Goal: Information Seeking & Learning: Find contact information

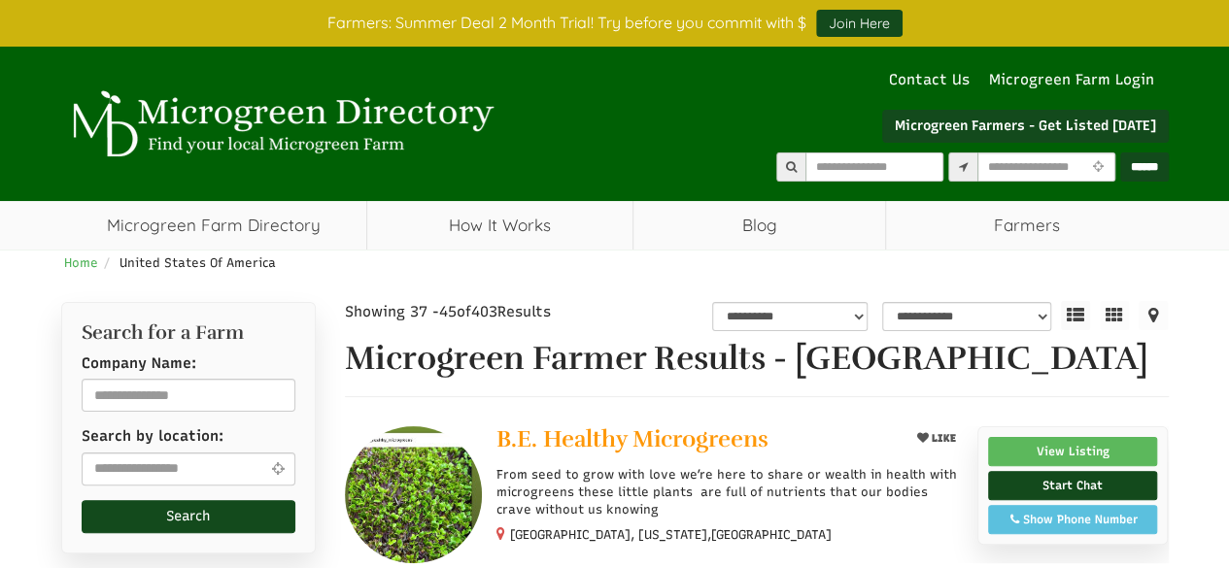
select select "Language Translate Widget"
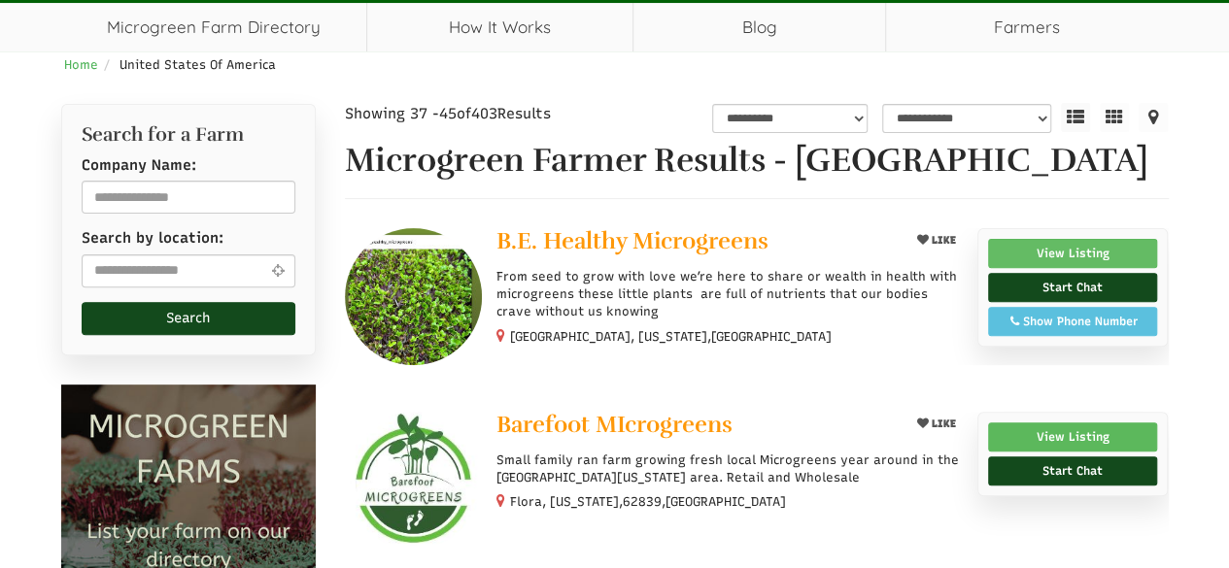
scroll to position [292, 0]
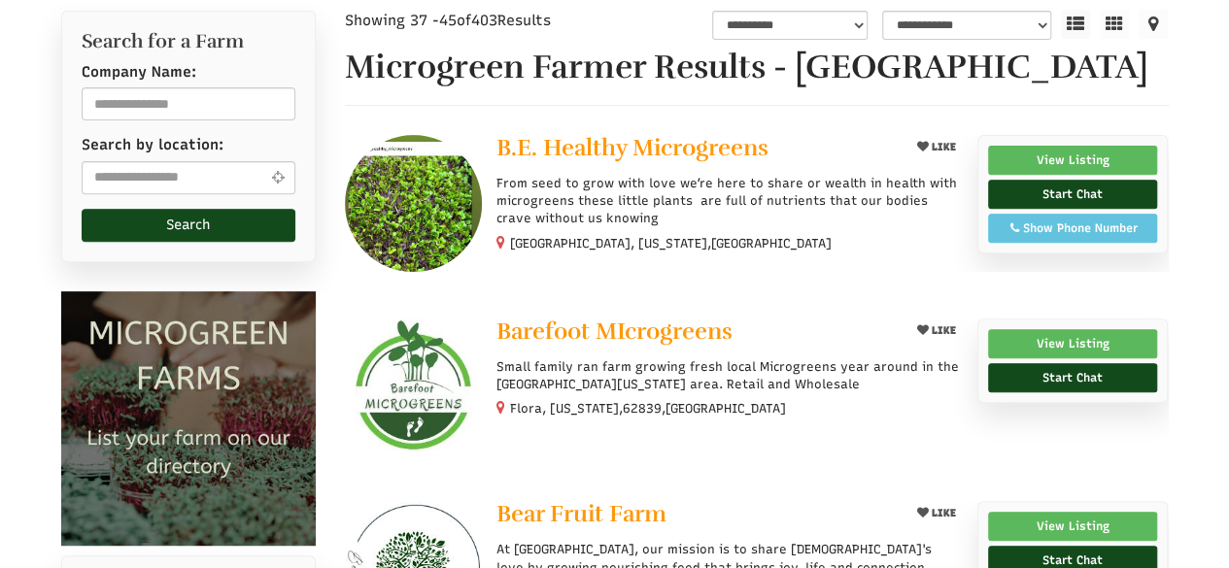
click at [1057, 237] on div "Show Phone Number" at bounding box center [1073, 228] width 149 height 17
click at [1056, 175] on link "View Listing" at bounding box center [1073, 160] width 170 height 29
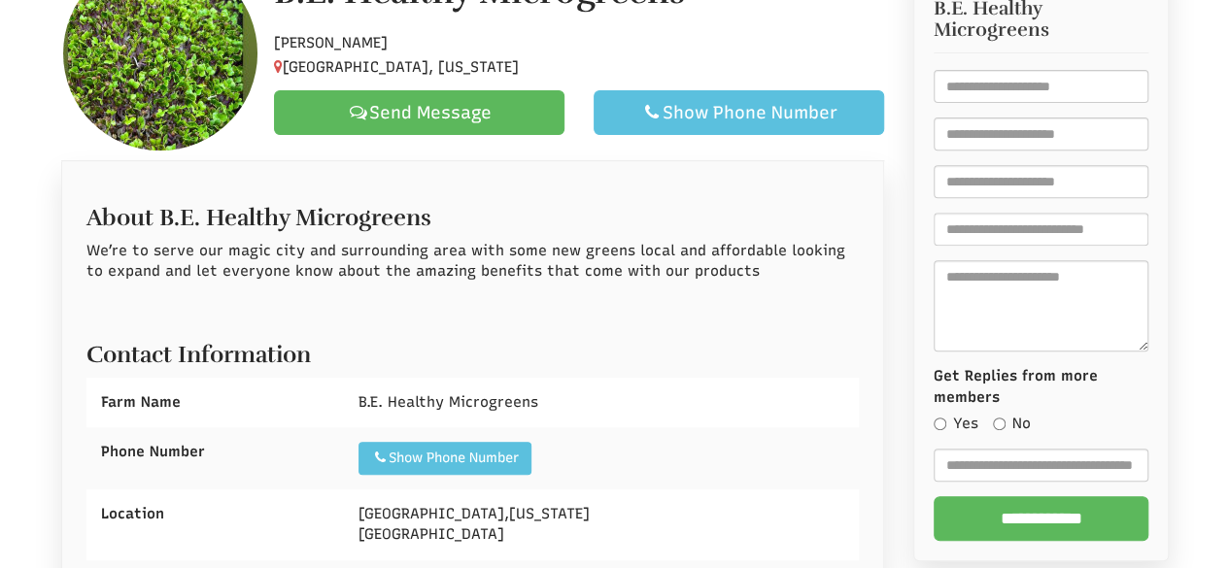
select select "Language Translate Widget"
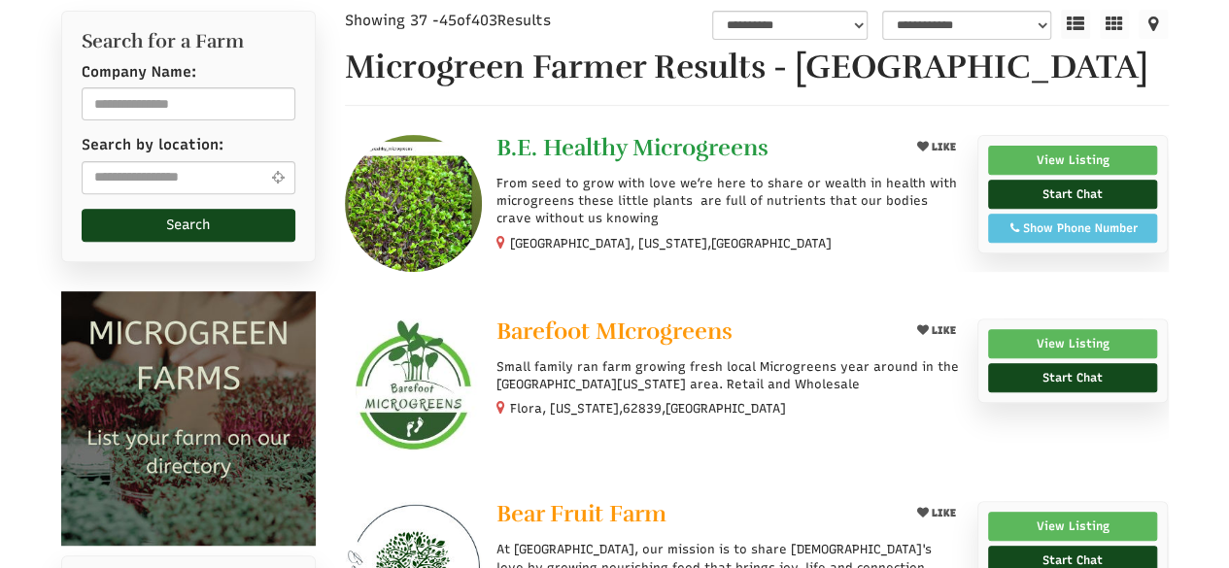
drag, startPoint x: 488, startPoint y: 182, endPoint x: 834, endPoint y: 179, distance: 345.9
click at [834, 179] on div "LIKE B.E. Healthy Microgreens From seed to grow with love we’re here to share o…" at bounding box center [722, 194] width 480 height 119
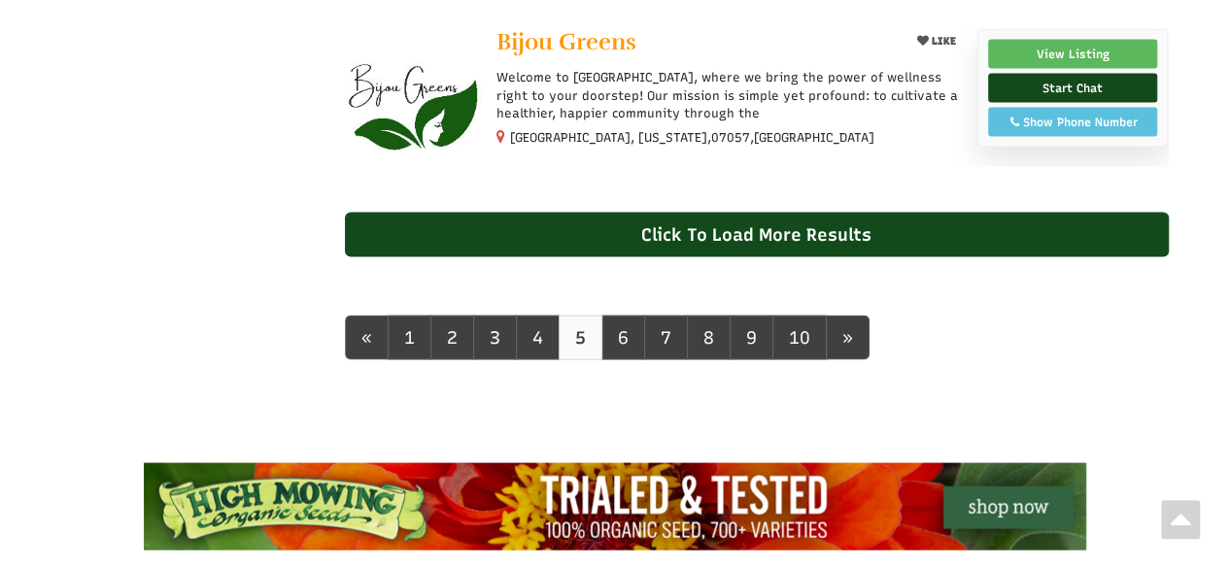
scroll to position [2041, 0]
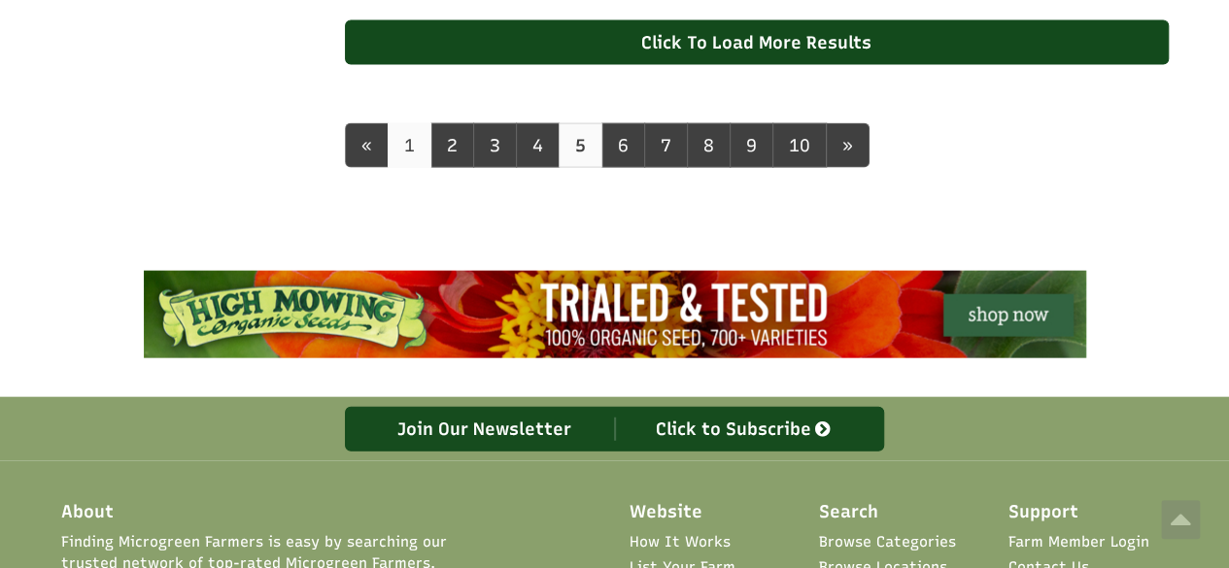
click at [395, 155] on link "1" at bounding box center [410, 145] width 44 height 45
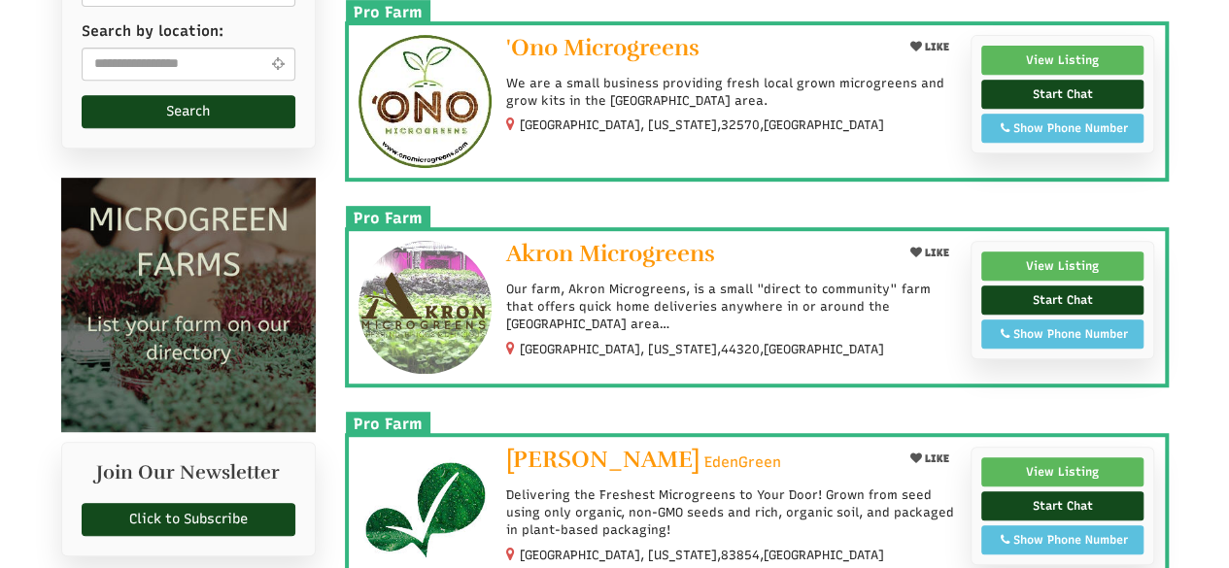
scroll to position [680, 0]
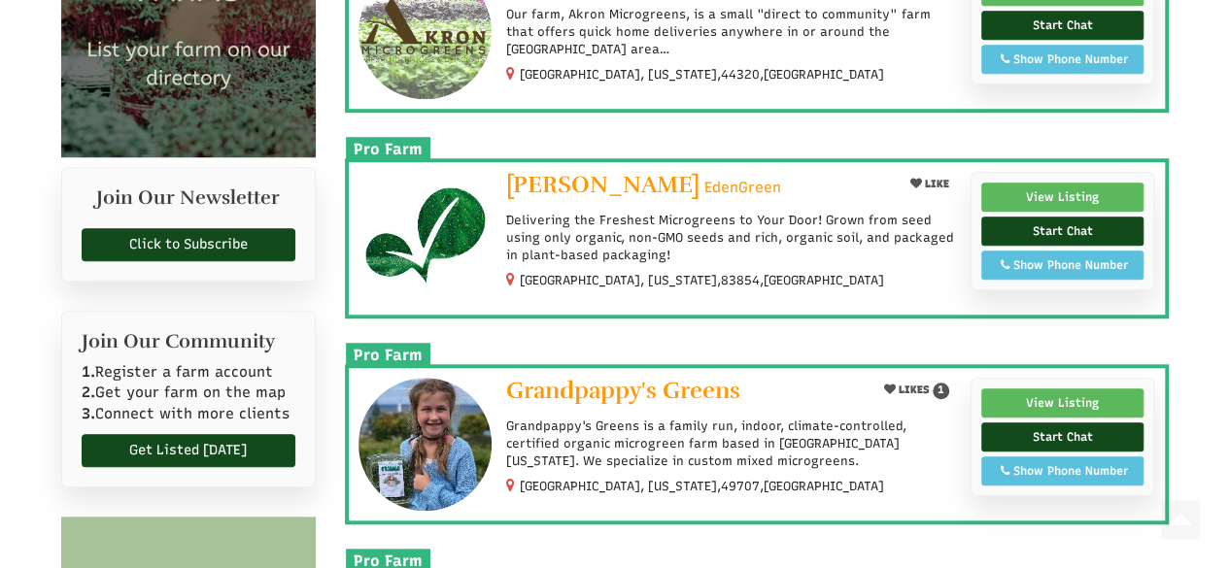
select select "Language Translate Widget"
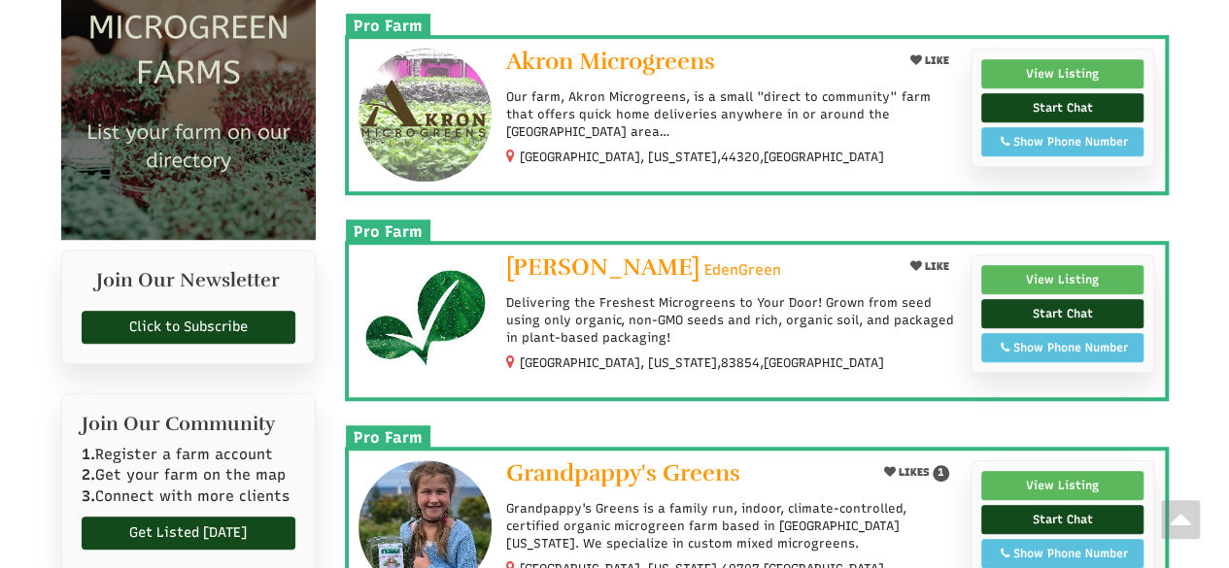
scroll to position [601, 0]
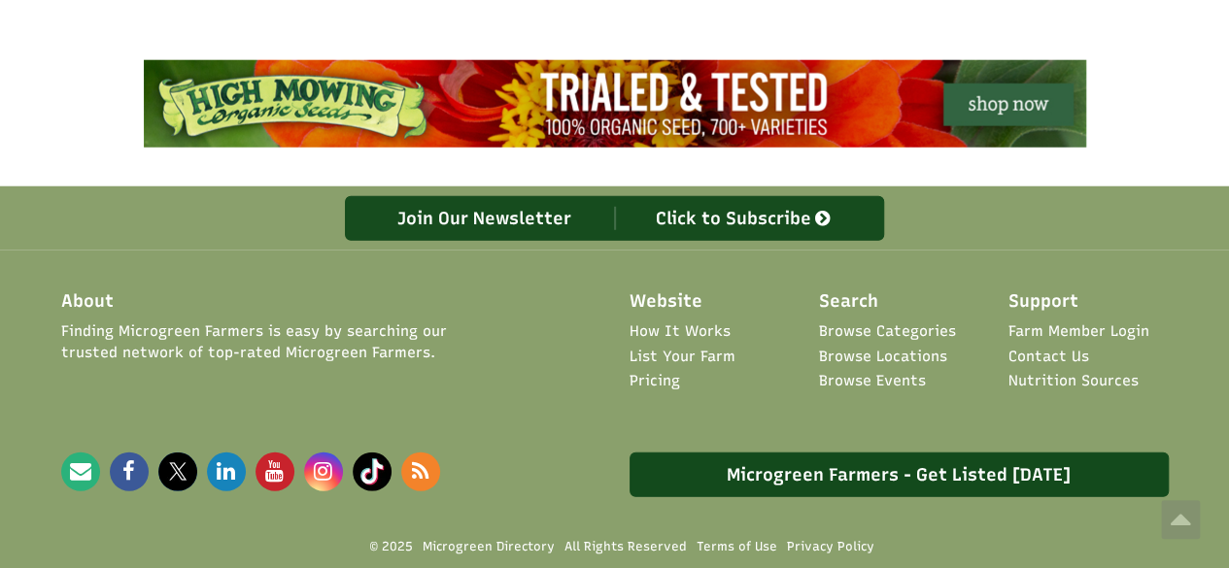
scroll to position [2402, 0]
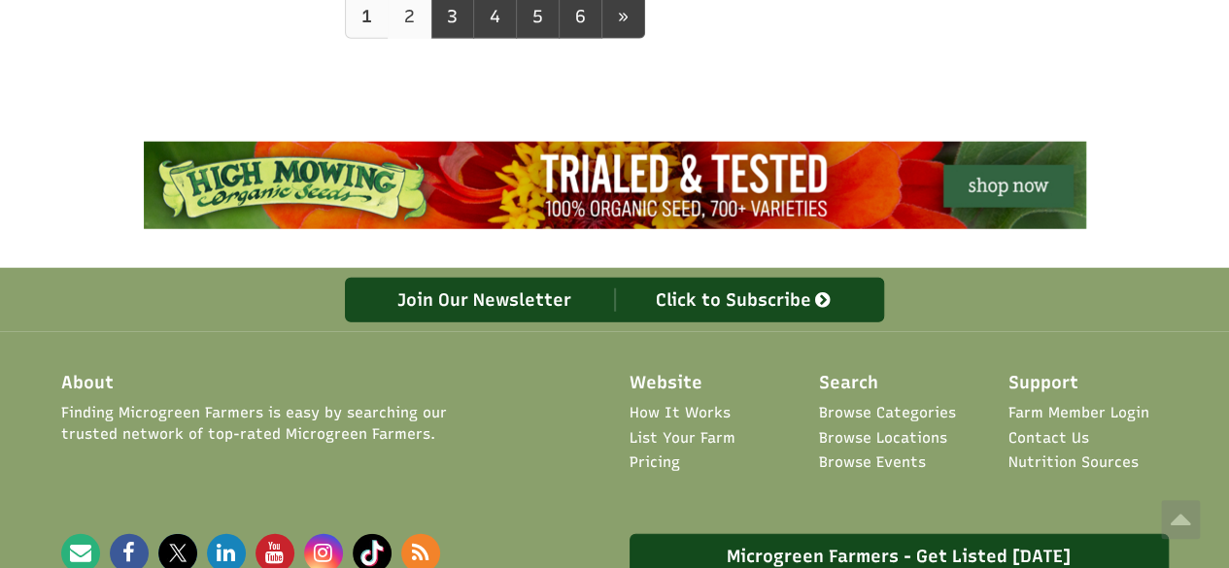
click at [405, 33] on link "2" at bounding box center [410, 16] width 44 height 45
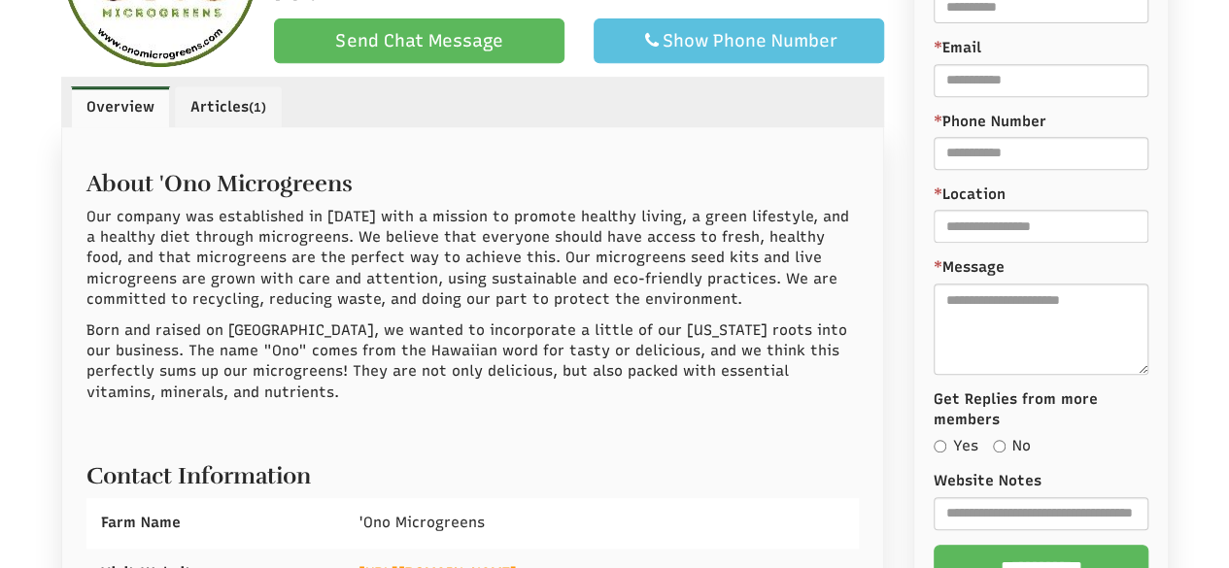
scroll to position [680, 0]
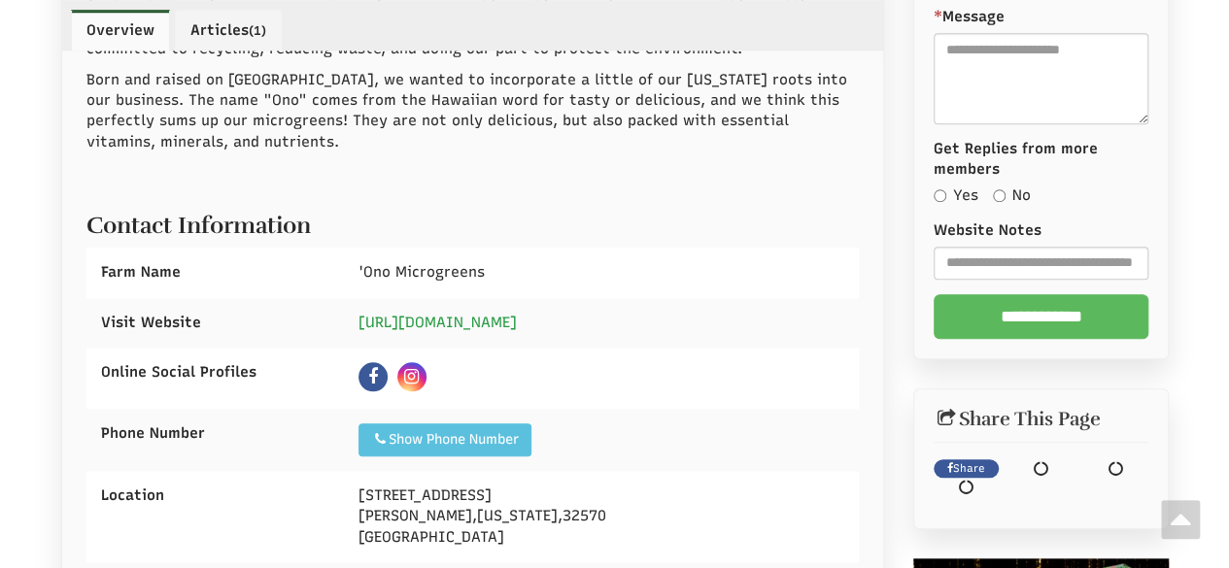
click at [480, 323] on link "[URL][DOMAIN_NAME]" at bounding box center [438, 322] width 158 height 17
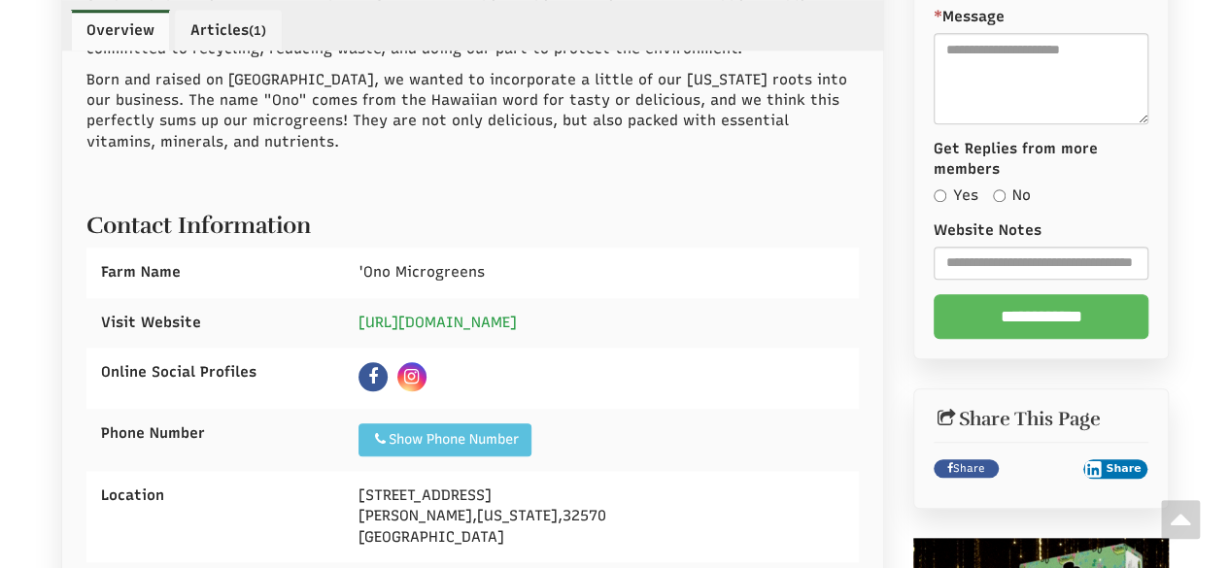
select select "Language Translate Widget"
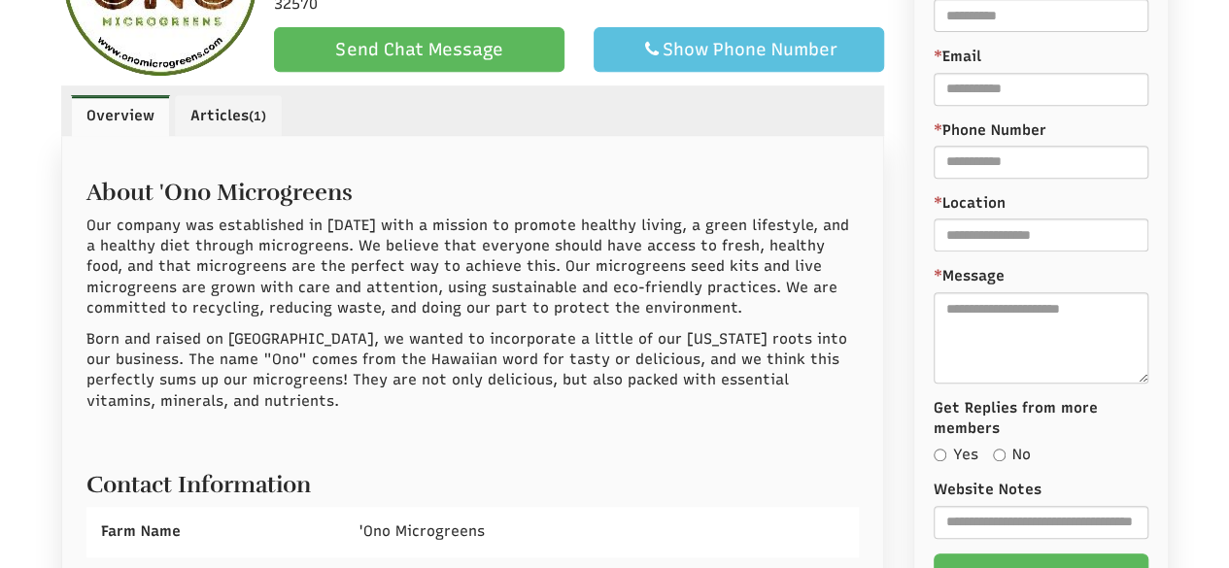
scroll to position [875, 0]
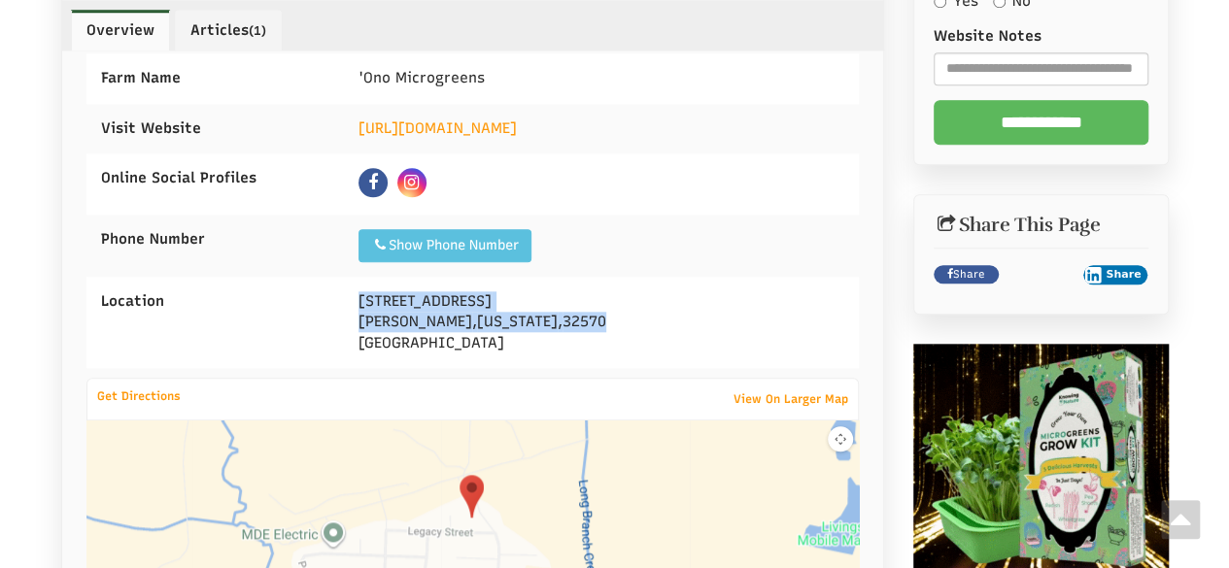
drag, startPoint x: 360, startPoint y: 296, endPoint x: 533, endPoint y: 315, distance: 173.9
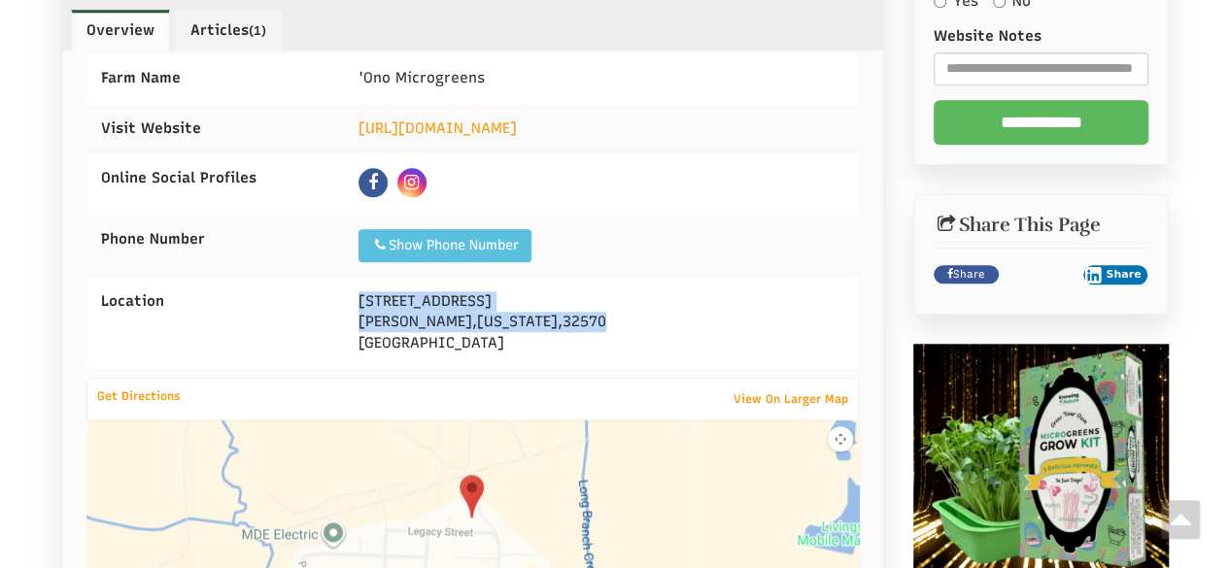
click at [533, 315] on div "5985 Whisper Creek Boulevard Milton , Florida , 32570 United States" at bounding box center [601, 322] width 515 height 91
copy div "5985 Whisper Creek Boulevard Milton , Florida , 32570"
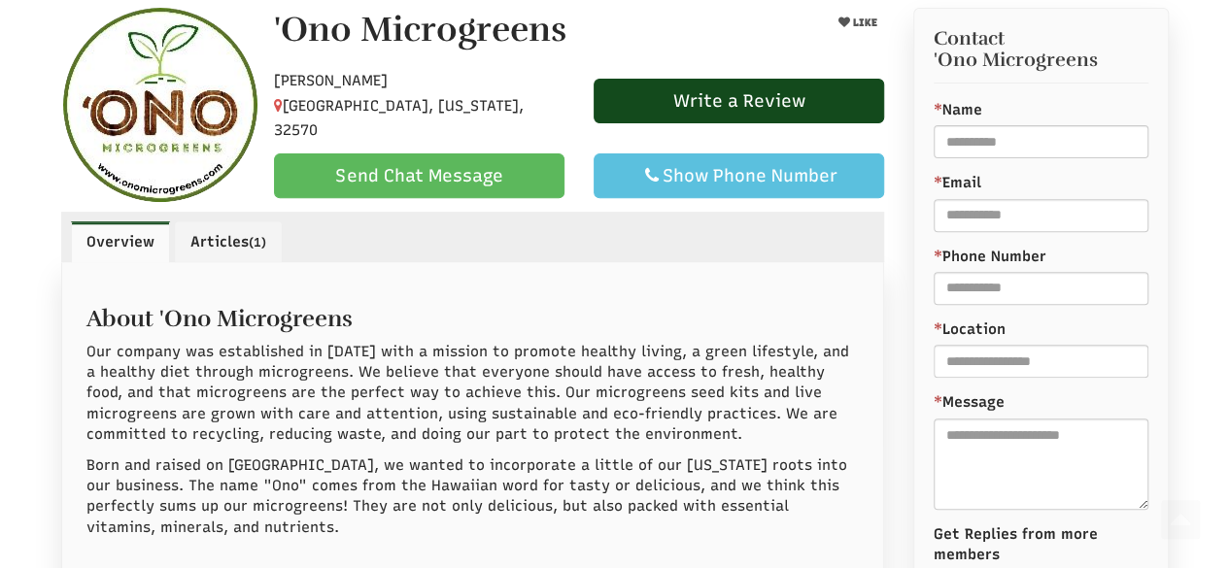
scroll to position [292, 0]
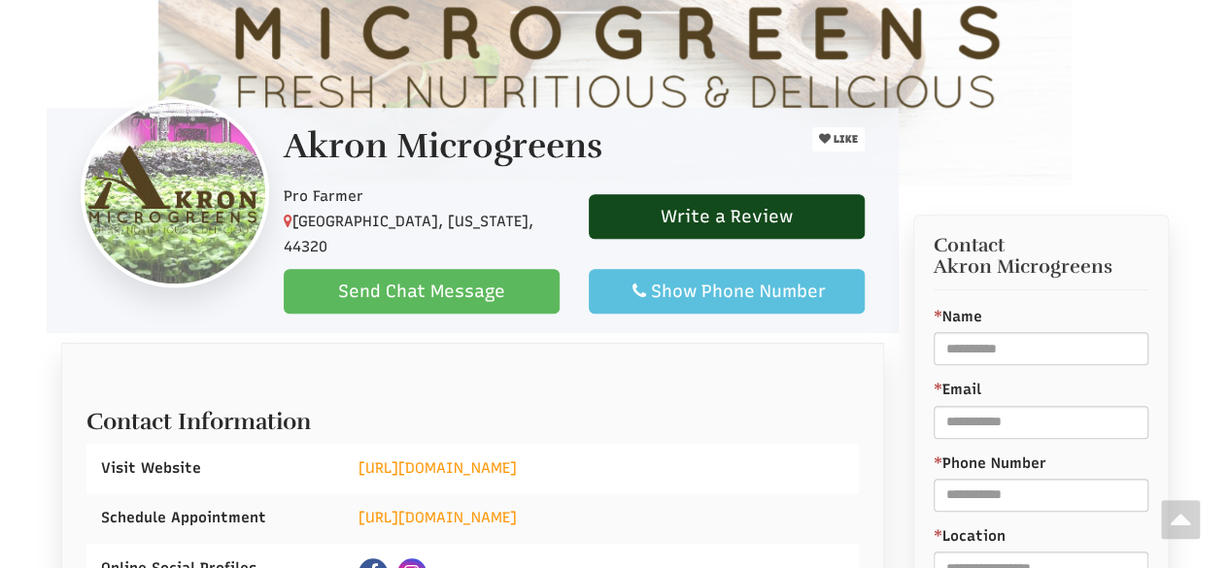
scroll to position [777, 0]
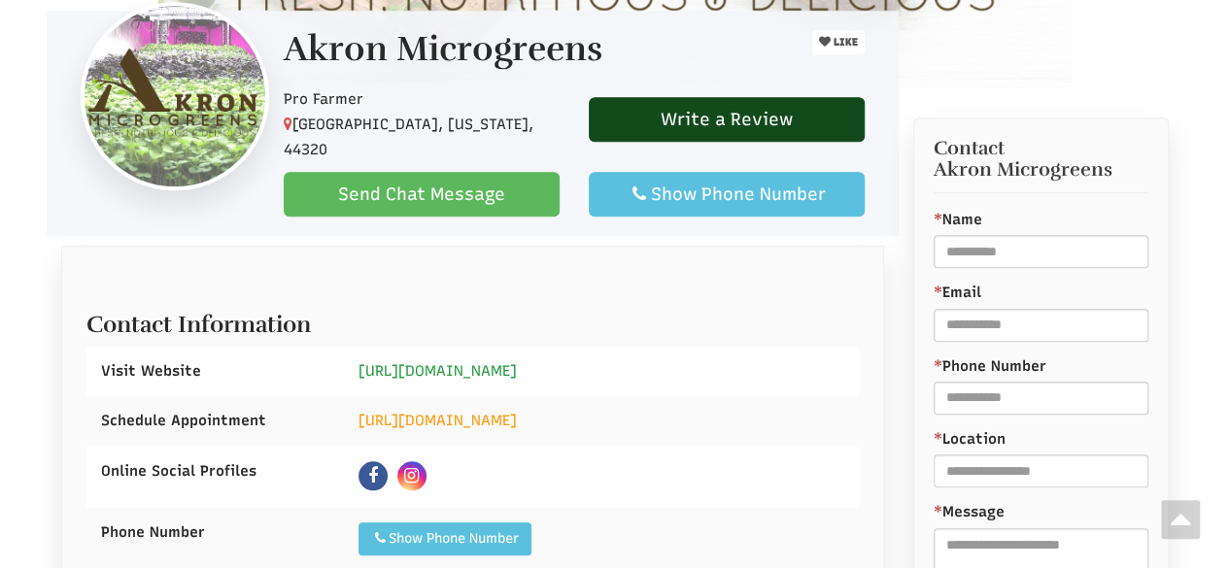
click at [465, 362] on link "https://akron-microgreens.com" at bounding box center [438, 370] width 158 height 17
select select "Language Translate Widget"
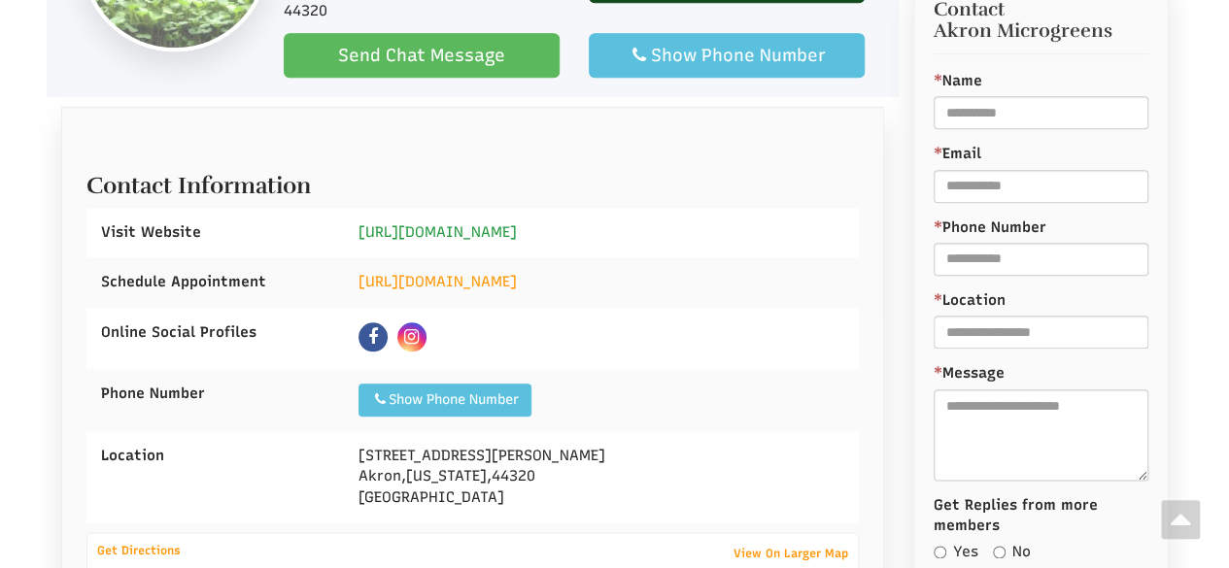
scroll to position [972, 0]
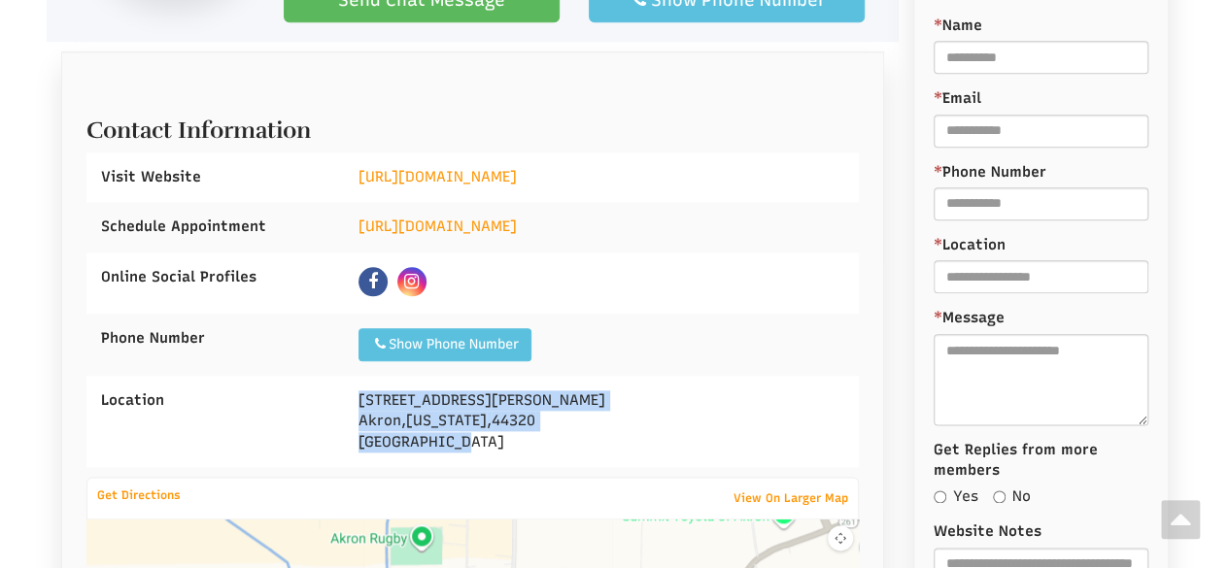
drag, startPoint x: 345, startPoint y: 375, endPoint x: 496, endPoint y: 413, distance: 155.3
click at [496, 413] on div "2099 Warren Ave Akron , Ohio , 44320 United States" at bounding box center [601, 421] width 515 height 91
copy div "2099 Warren Ave Akron , Ohio , 44320 United States"
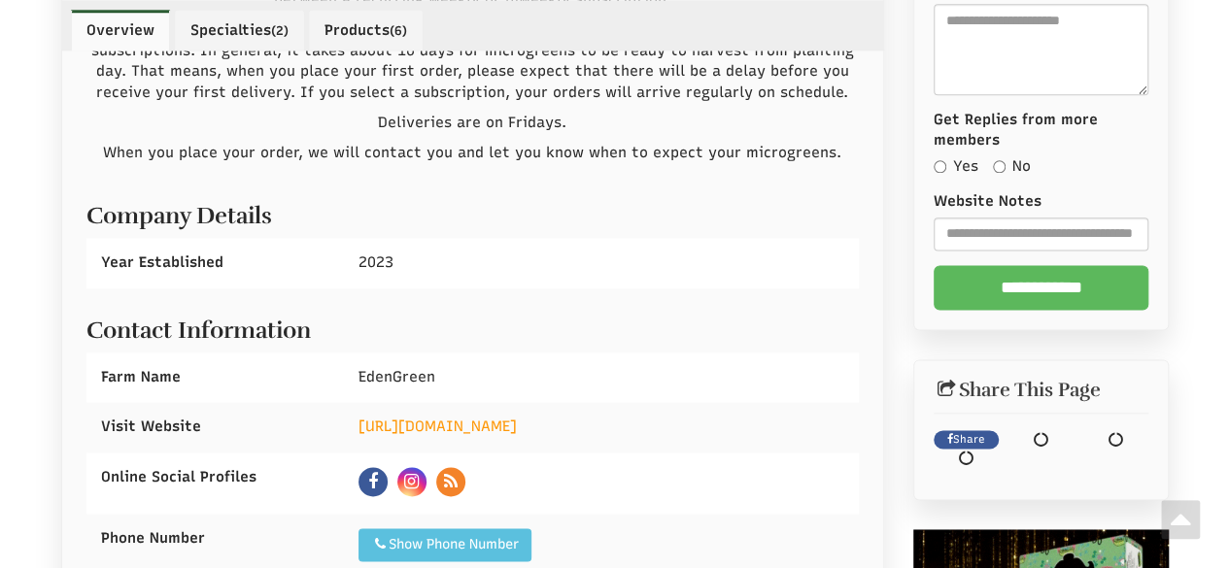
scroll to position [1197, 0]
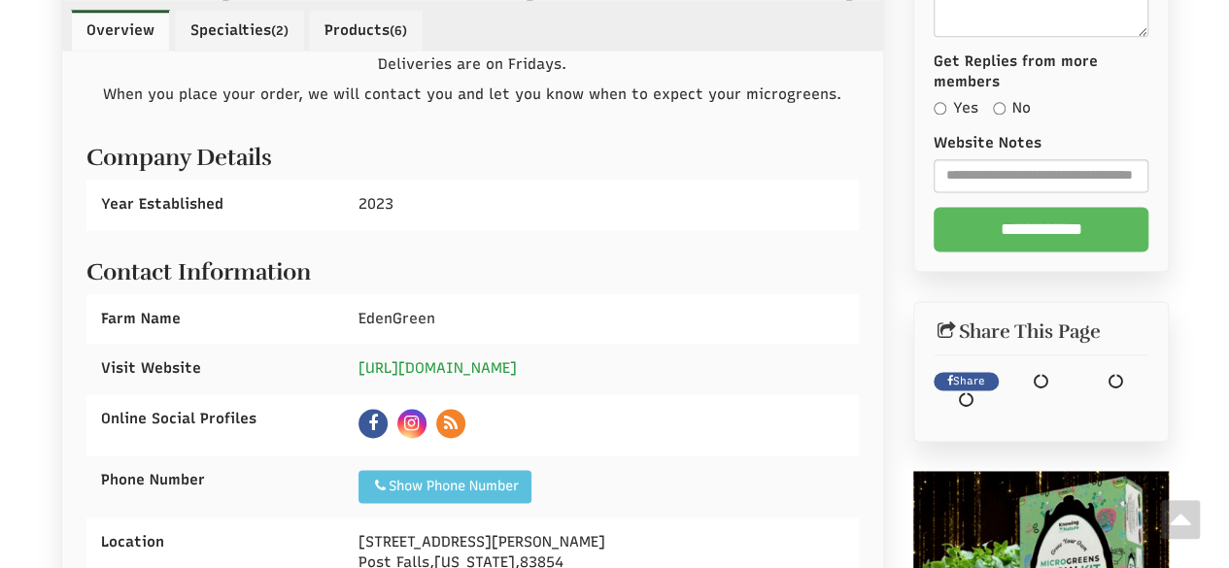
click at [487, 365] on link "[URL][DOMAIN_NAME]" at bounding box center [438, 368] width 158 height 17
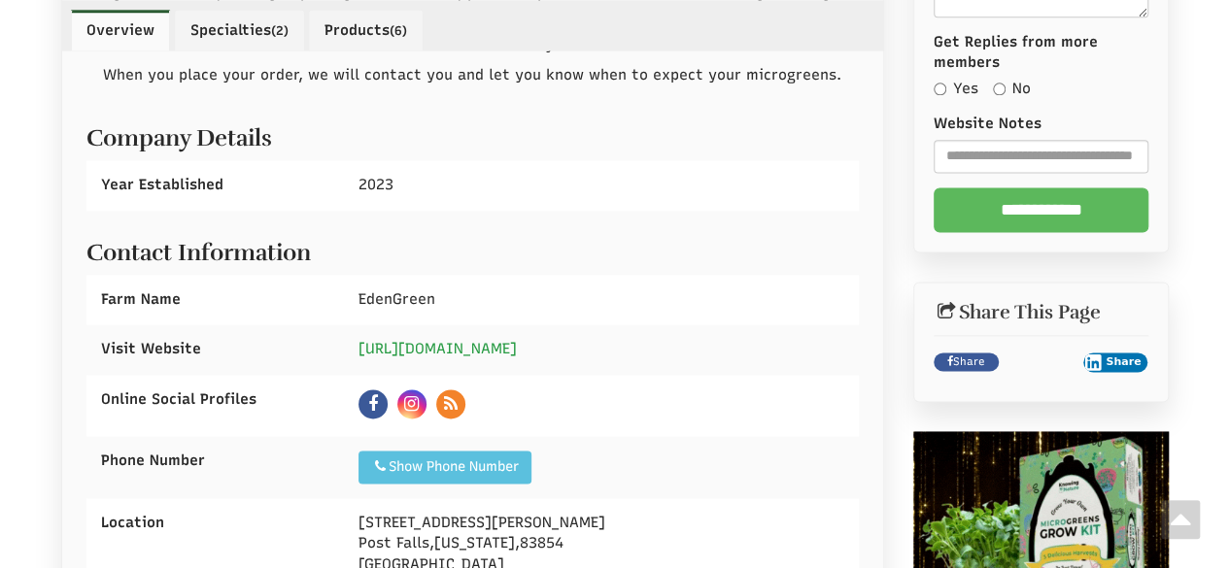
scroll to position [1392, 0]
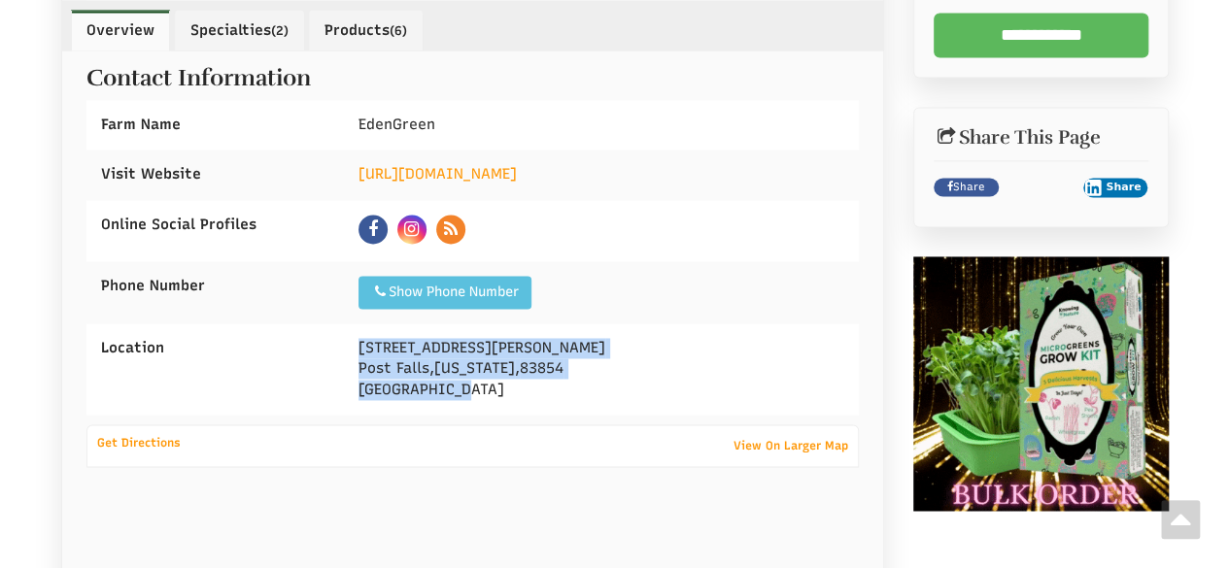
drag, startPoint x: 360, startPoint y: 347, endPoint x: 461, endPoint y: 382, distance: 106.9
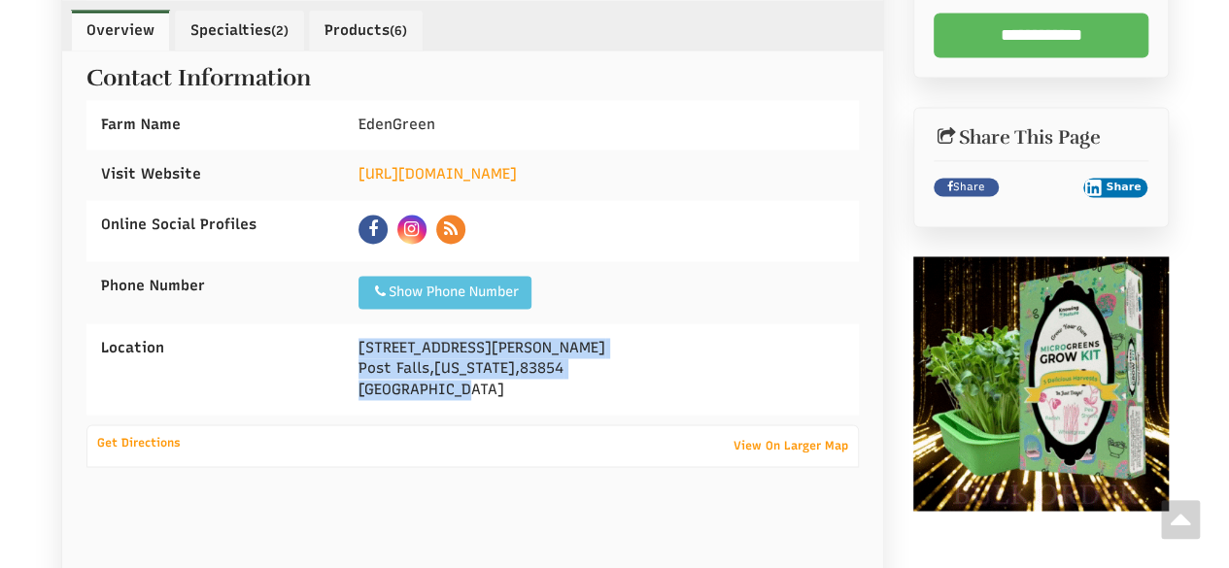
click at [461, 382] on div "[STREET_ADDRESS][PERSON_NAME][US_STATE]" at bounding box center [601, 369] width 515 height 91
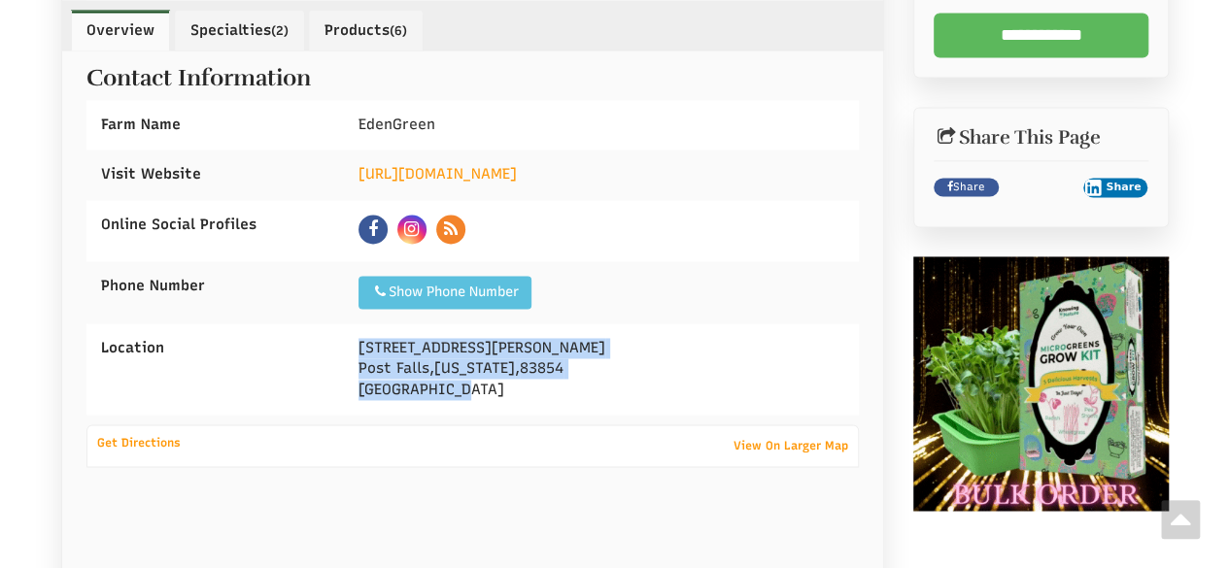
copy div "[STREET_ADDRESS][PERSON_NAME][US_STATE]"
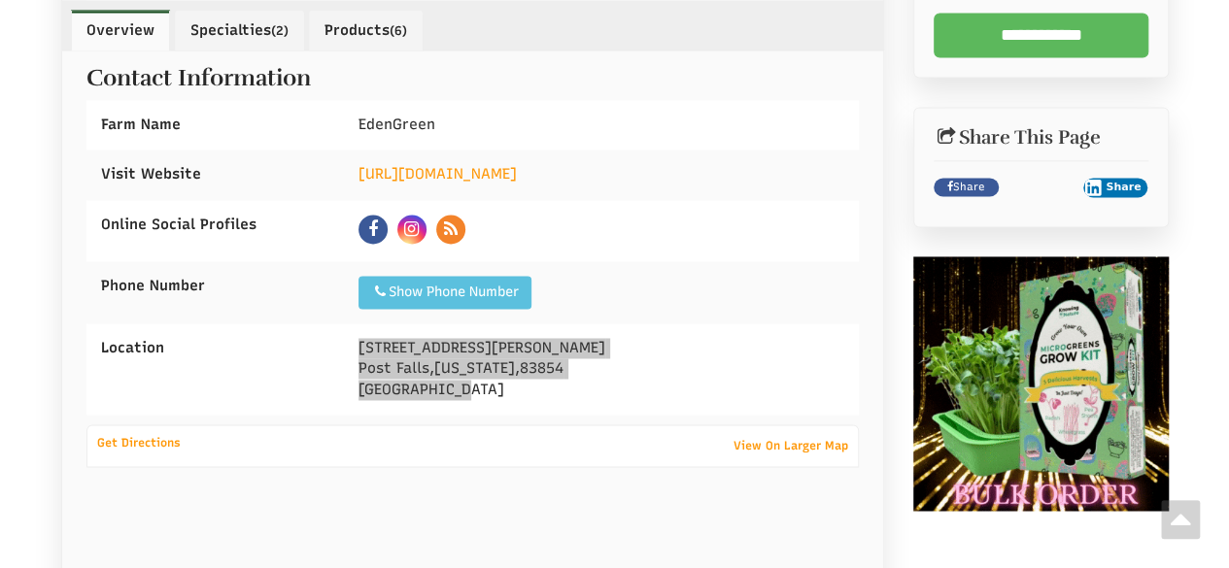
select select "Language Translate Widget"
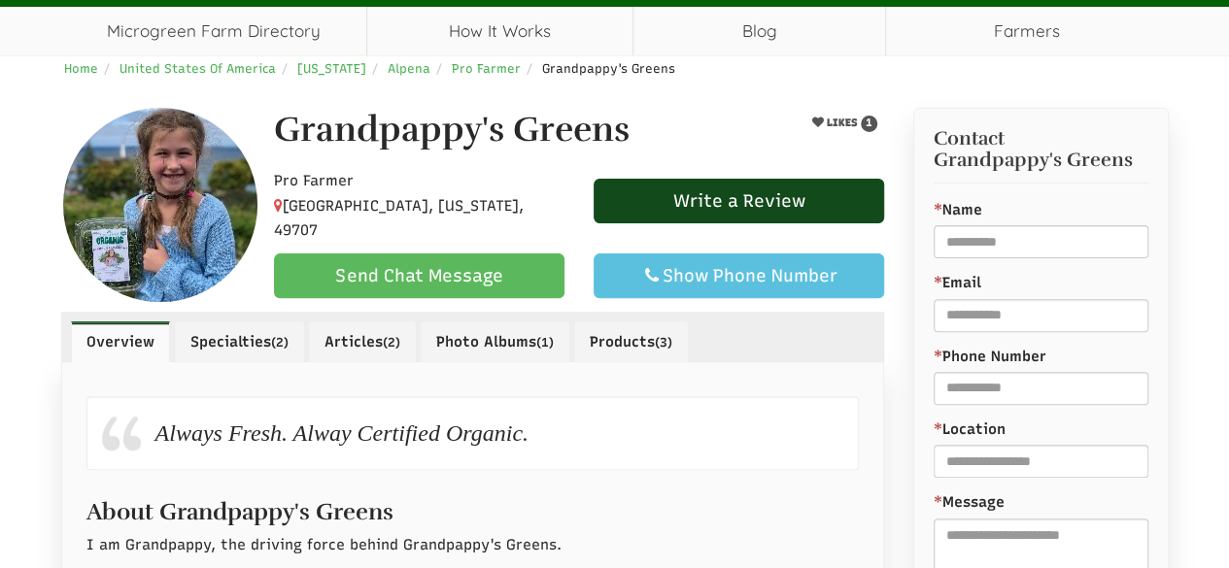
click at [751, 425] on div "Always Fresh. Alway Certified Organic." at bounding box center [472, 433] width 773 height 74
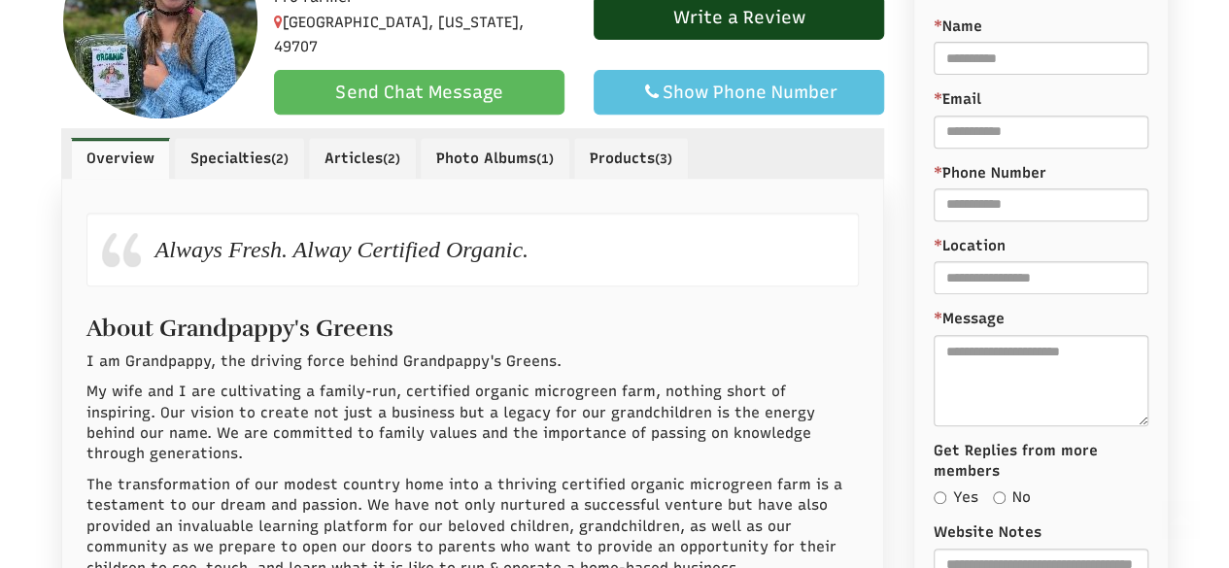
scroll to position [680, 0]
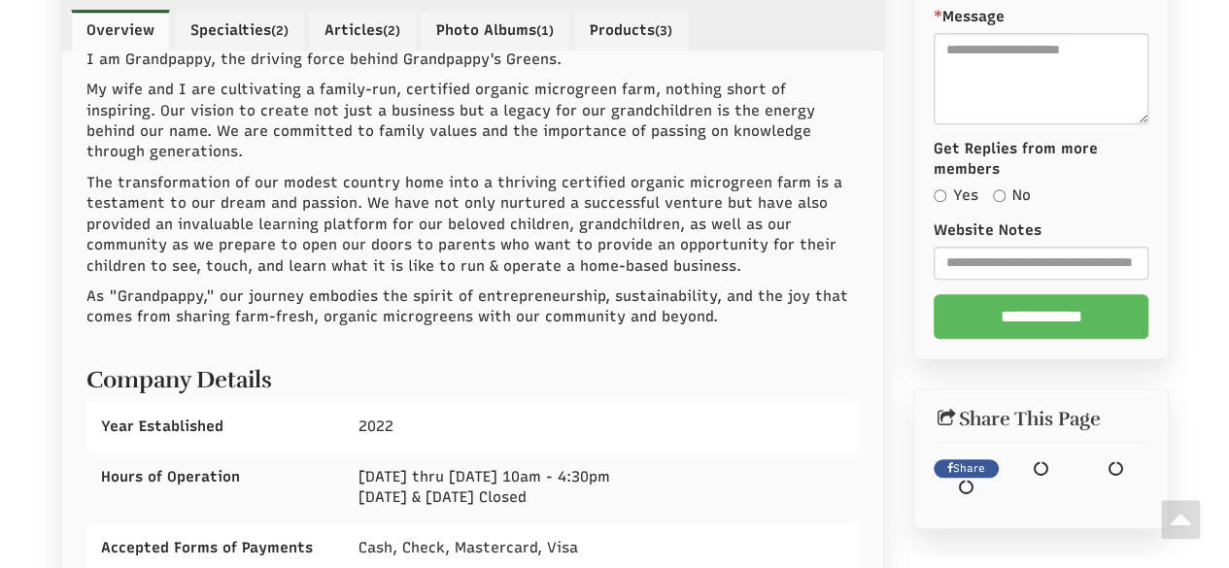
select select "Language Translate Widget"
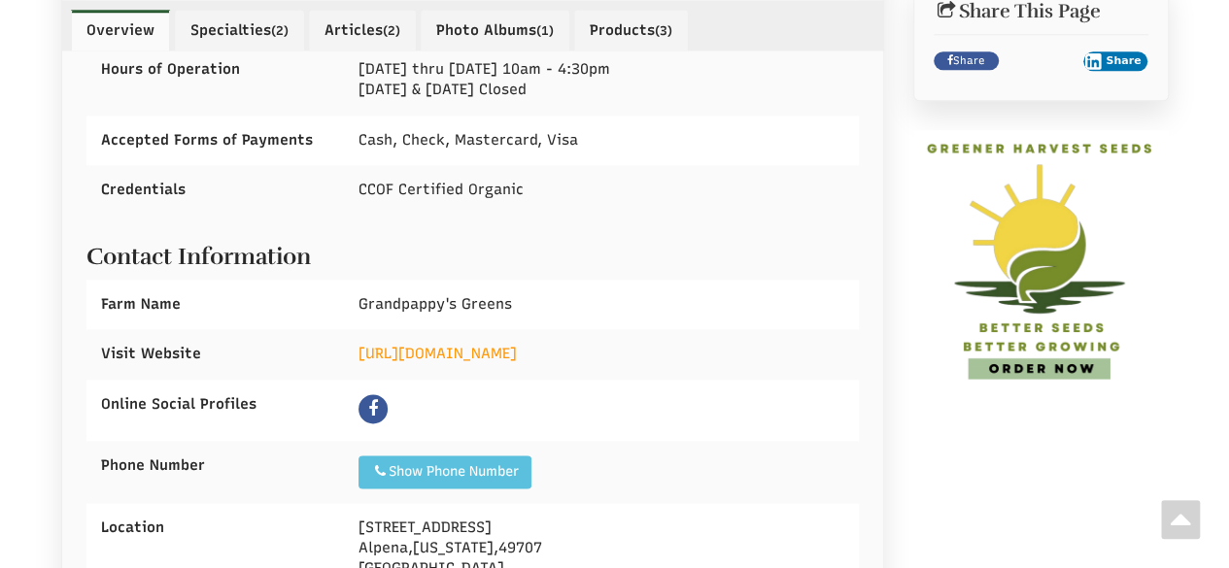
scroll to position [1166, 0]
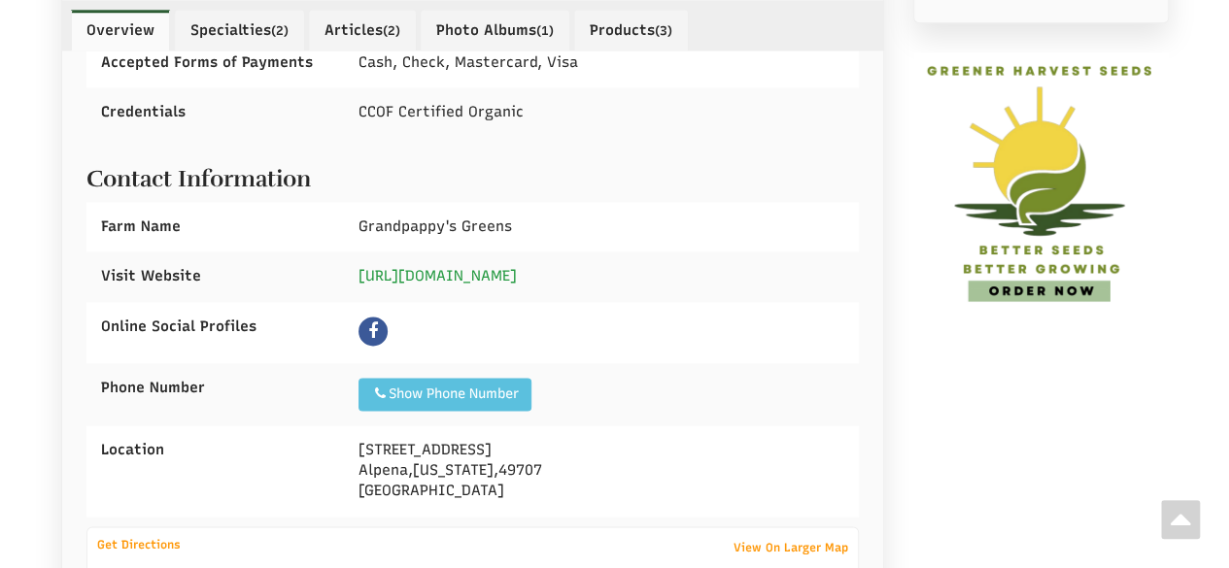
click at [464, 267] on link "https://www.grandpappysgreens.com" at bounding box center [438, 275] width 158 height 17
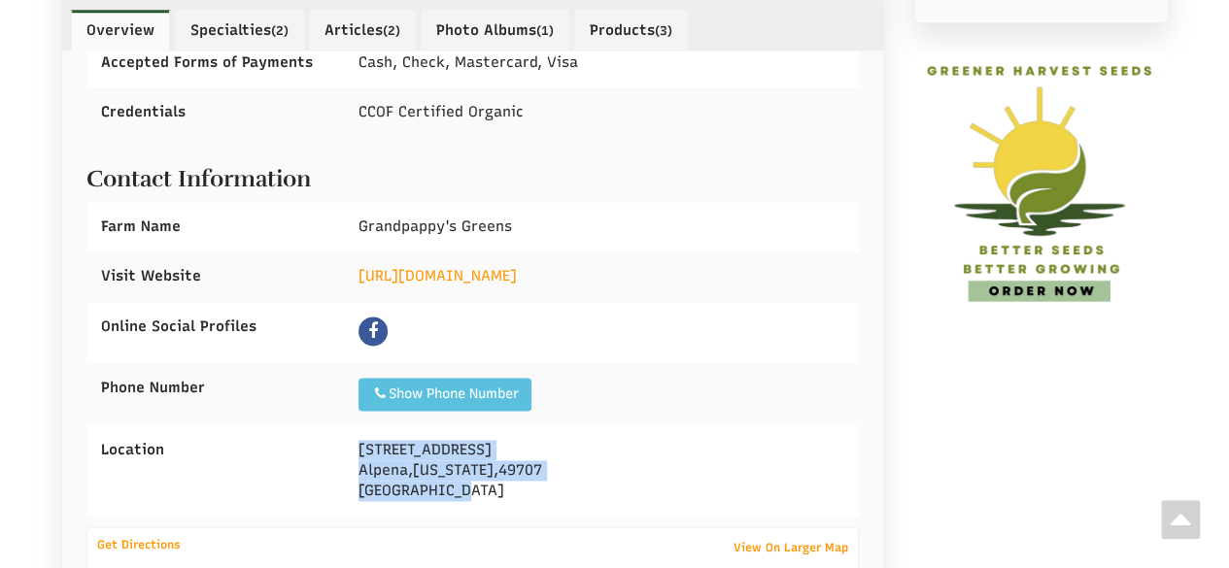
drag, startPoint x: 350, startPoint y: 421, endPoint x: 490, endPoint y: 468, distance: 147.8
click at [490, 468] on div "17182 Long Lake Hwy Alpena , Michigan , 49707 United States" at bounding box center [601, 471] width 515 height 91
copy div "17182 Long Lake Hwy Alpena , Michigan , 49707 United States"
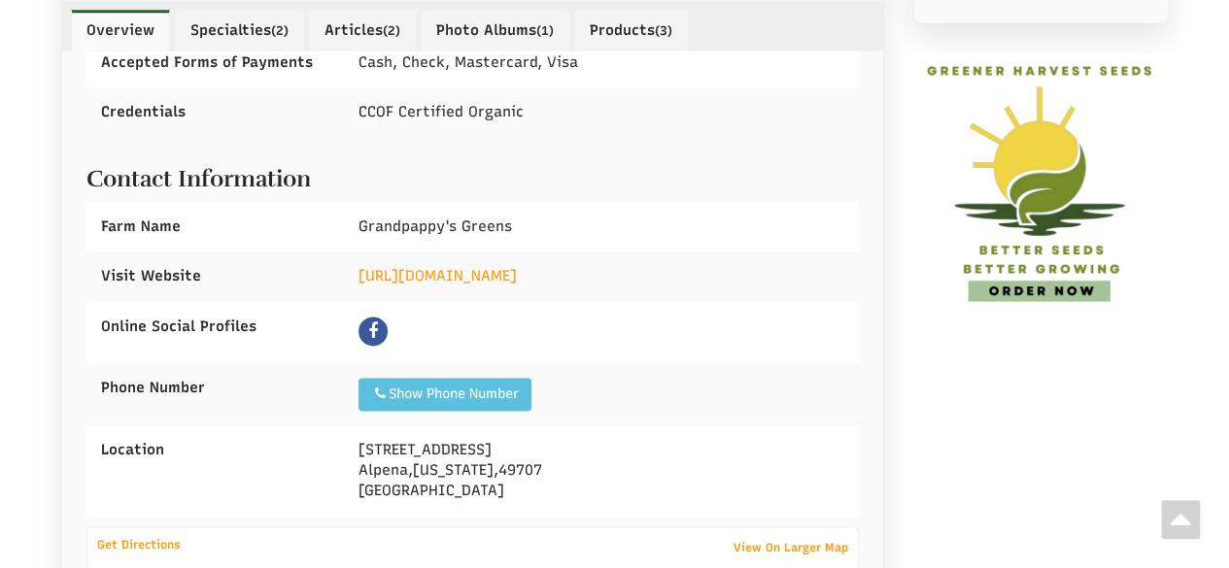
drag, startPoint x: 358, startPoint y: 312, endPoint x: 383, endPoint y: 304, distance: 26.4
click at [319, 307] on div "Online Social Profiles" at bounding box center [215, 327] width 258 height 50
drag, startPoint x: 383, startPoint y: 302, endPoint x: 369, endPoint y: 306, distance: 14.1
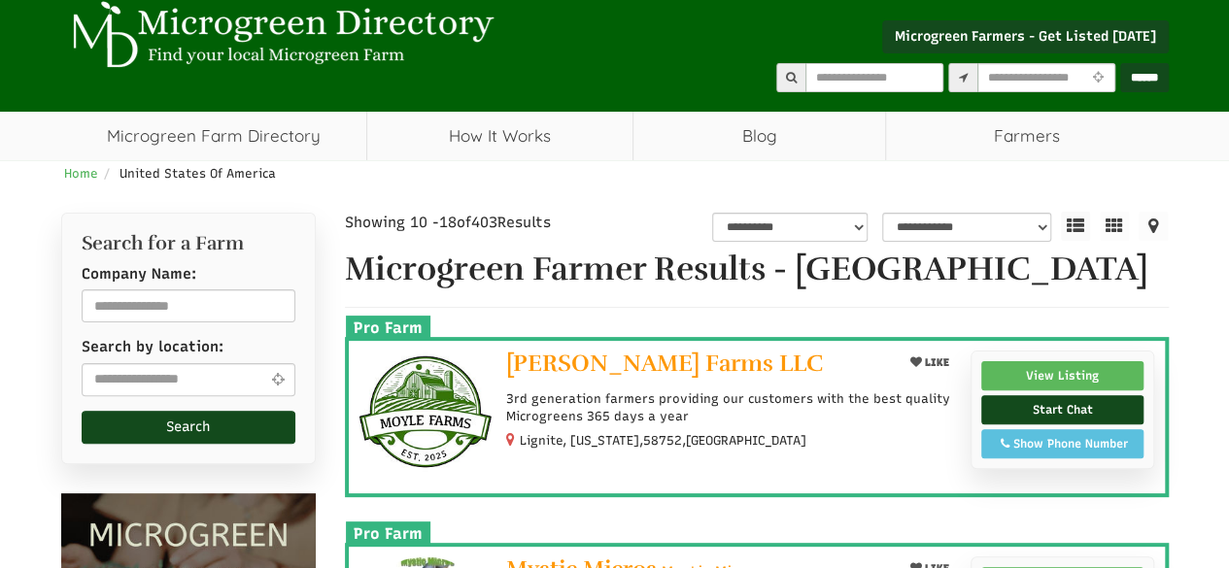
scroll to position [97, 0]
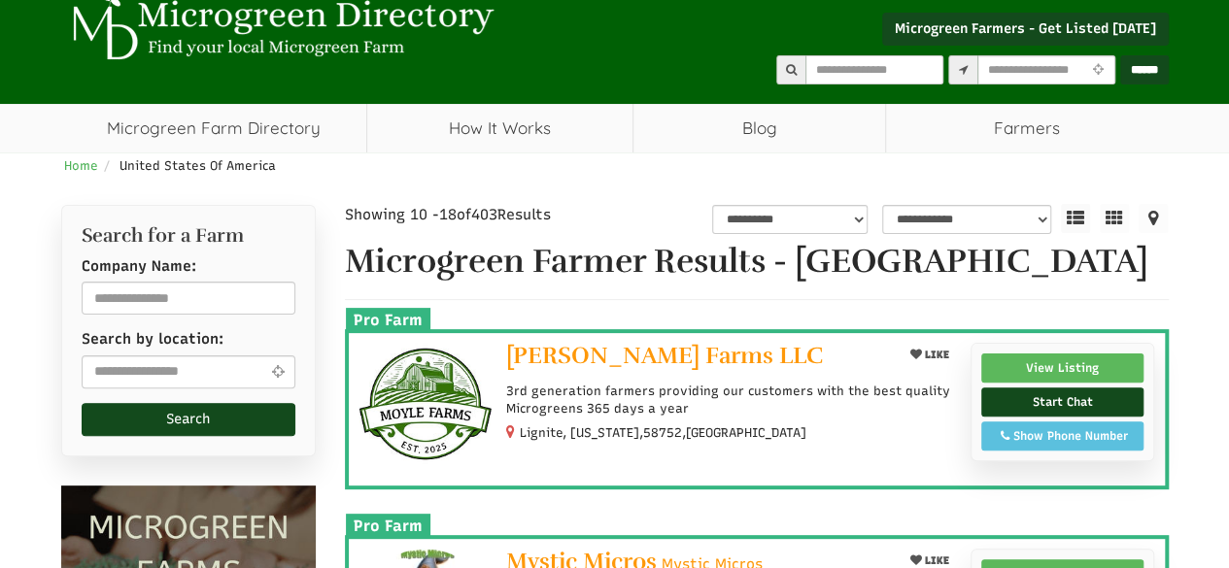
select select "Language Translate Widget"
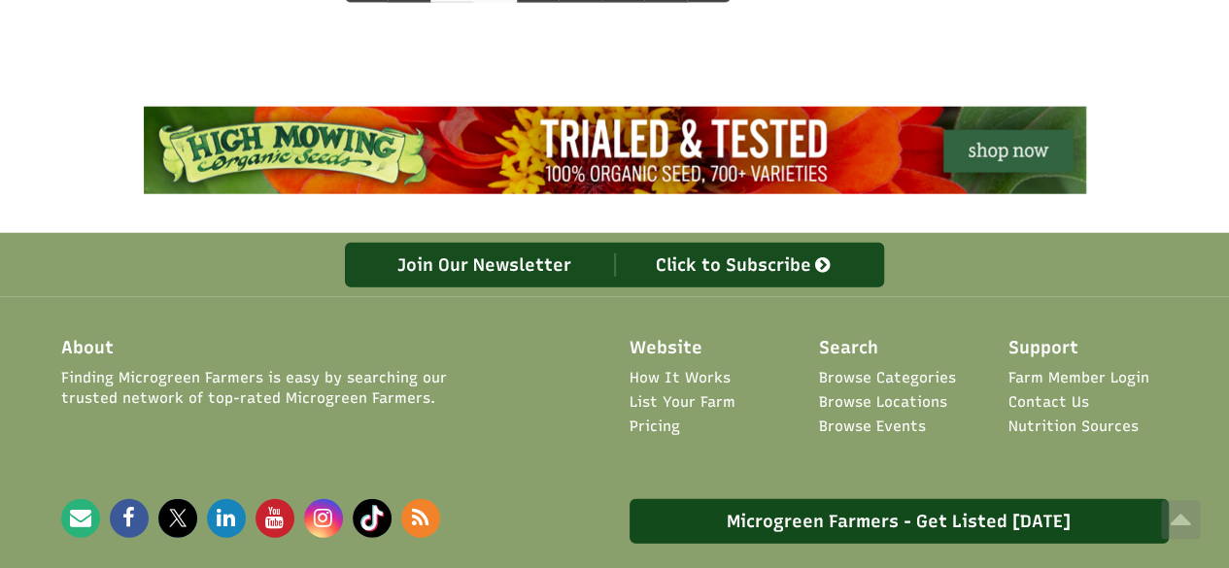
scroll to position [2221, 0]
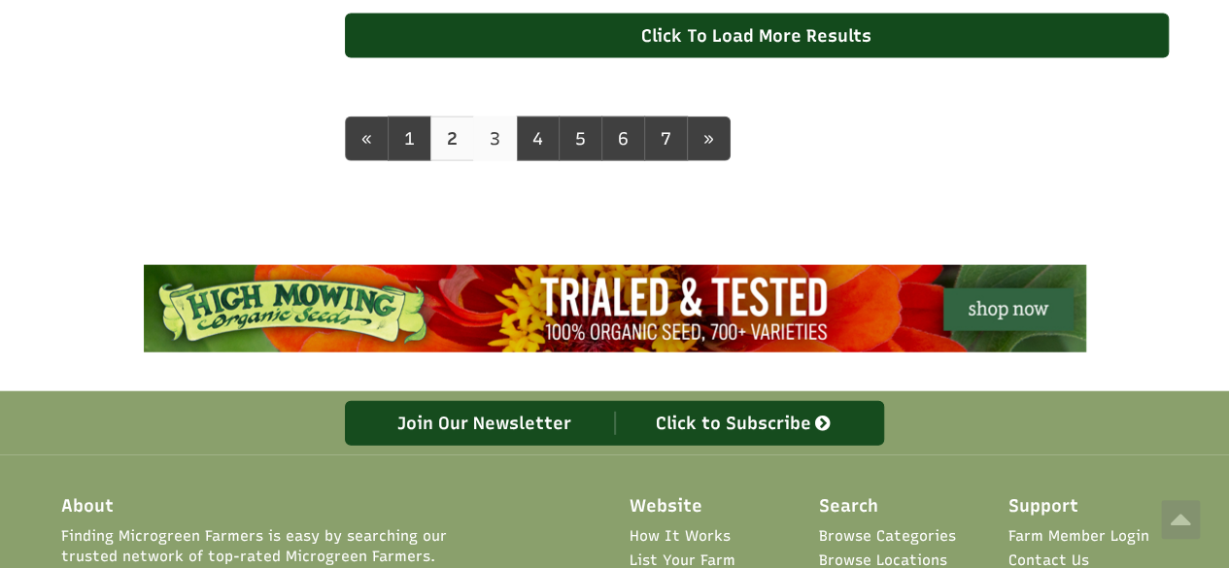
click at [494, 161] on link "3" at bounding box center [495, 139] width 44 height 45
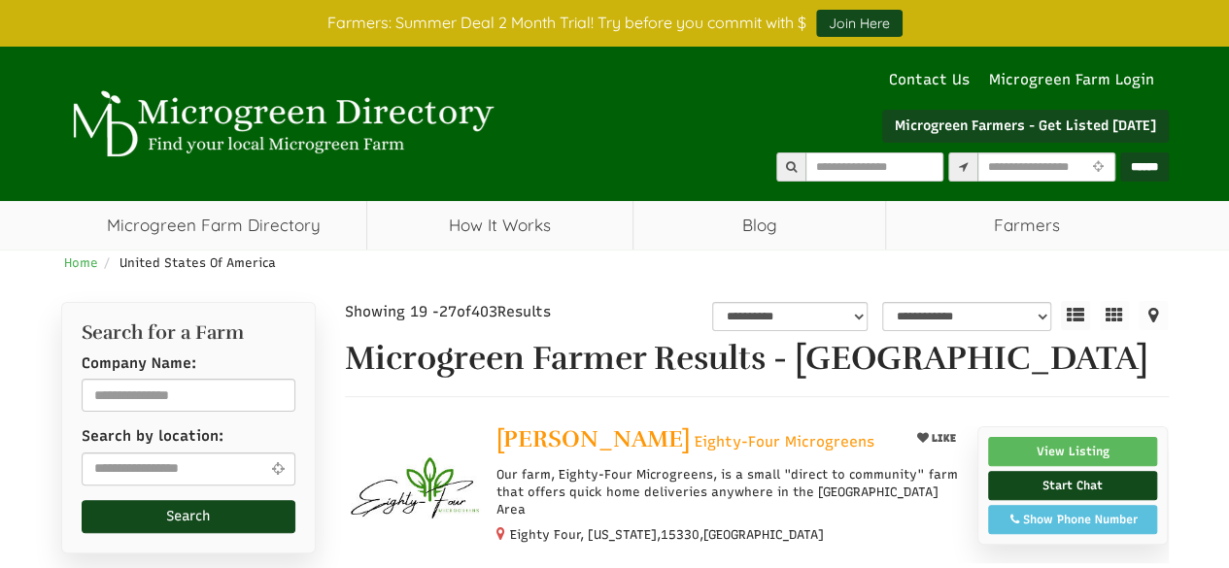
select select "Language Translate Widget"
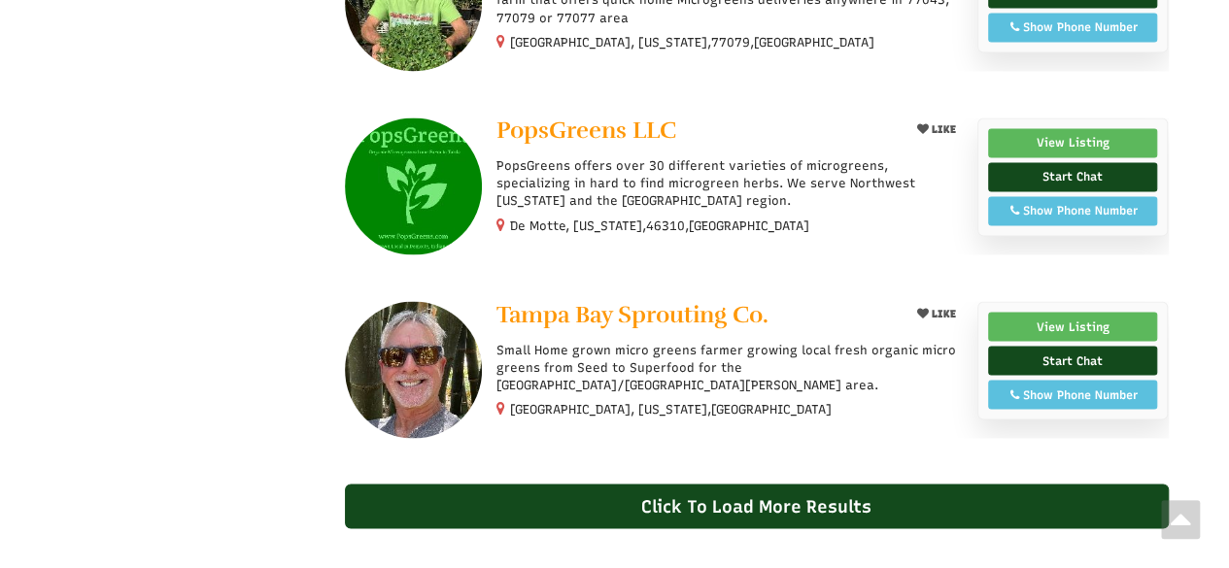
scroll to position [1983, 0]
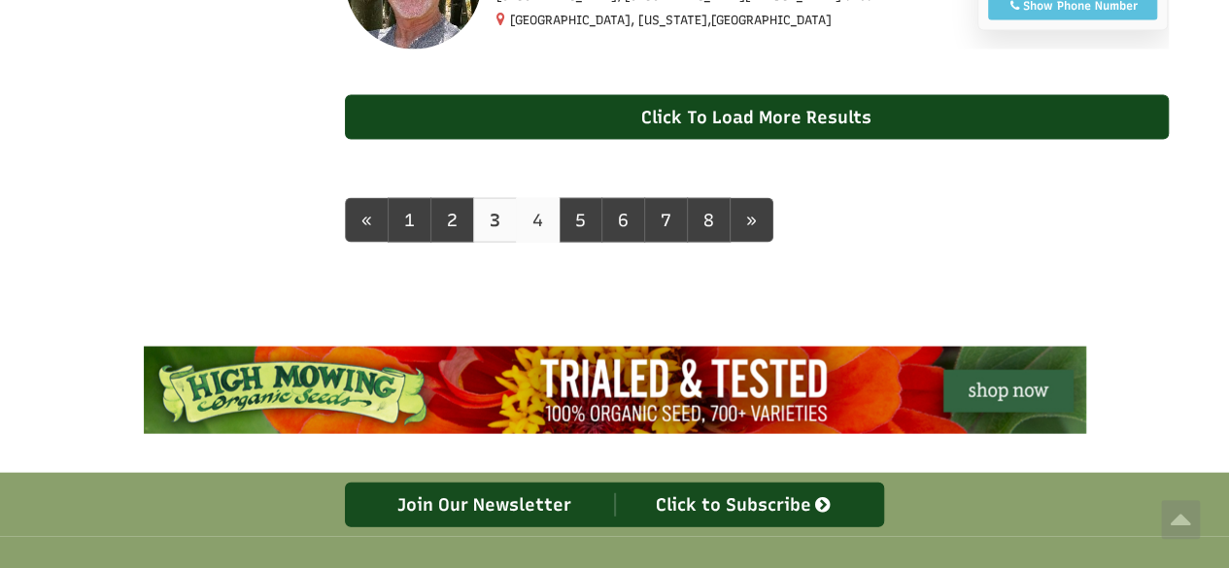
click at [531, 243] on link "4" at bounding box center [538, 220] width 44 height 45
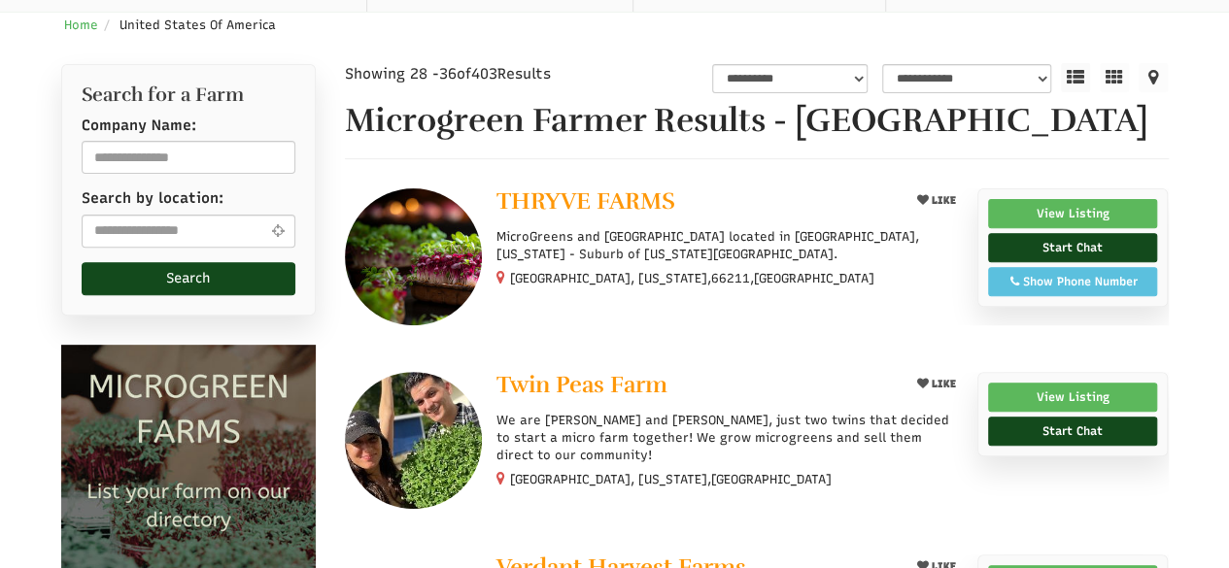
select select "Language Translate Widget"
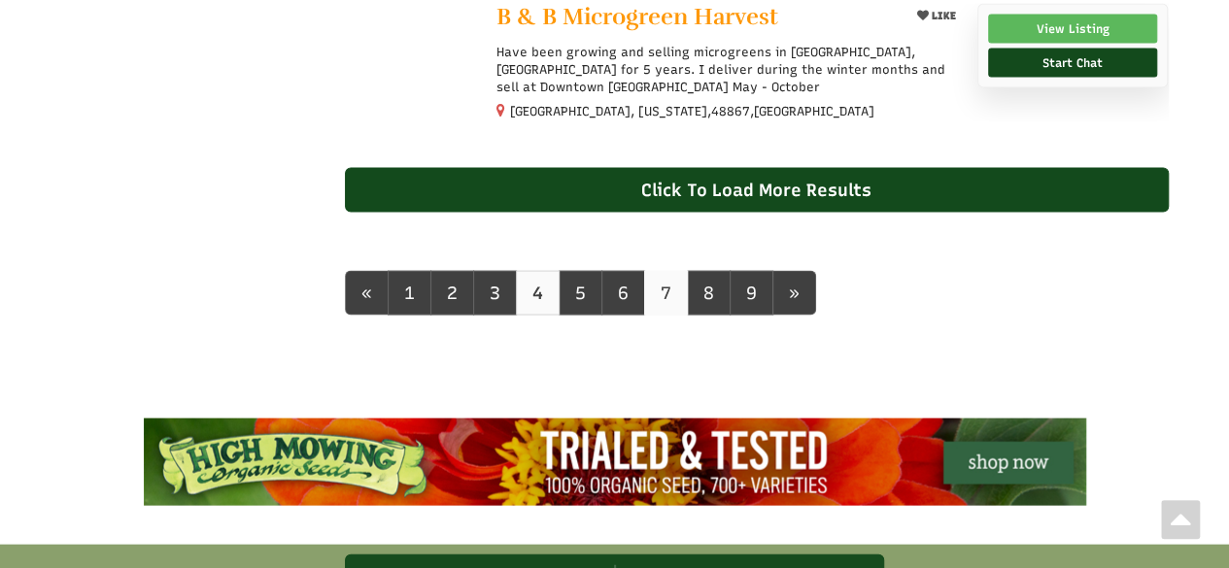
scroll to position [1900, 0]
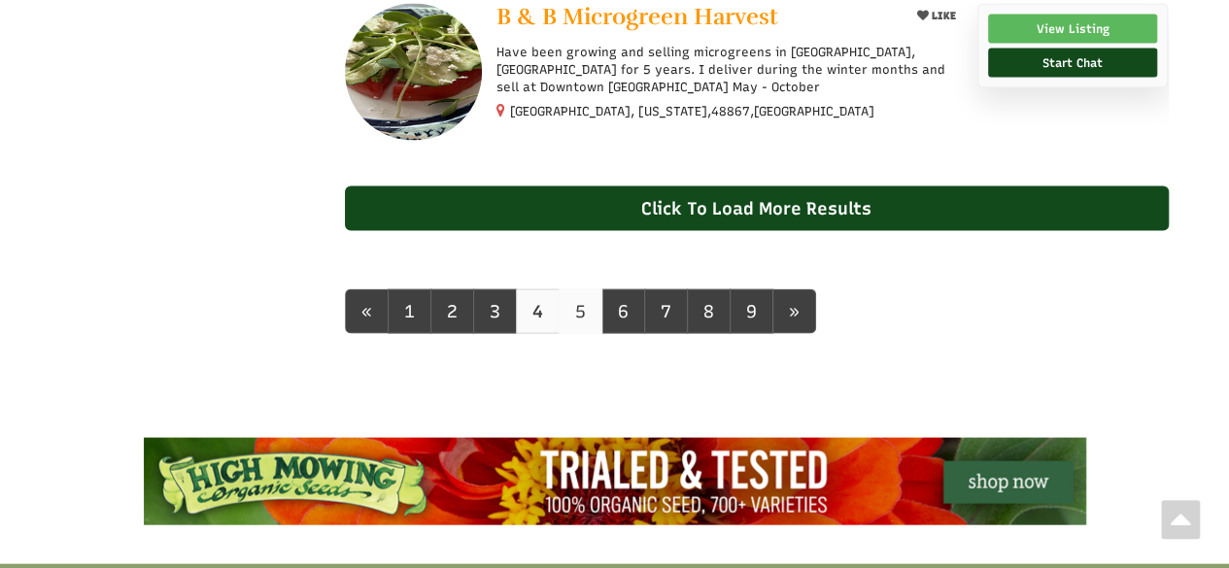
click at [569, 327] on link "5" at bounding box center [581, 312] width 44 height 45
click at [569, 330] on link "5" at bounding box center [581, 312] width 44 height 45
click at [574, 328] on link "5" at bounding box center [581, 312] width 44 height 45
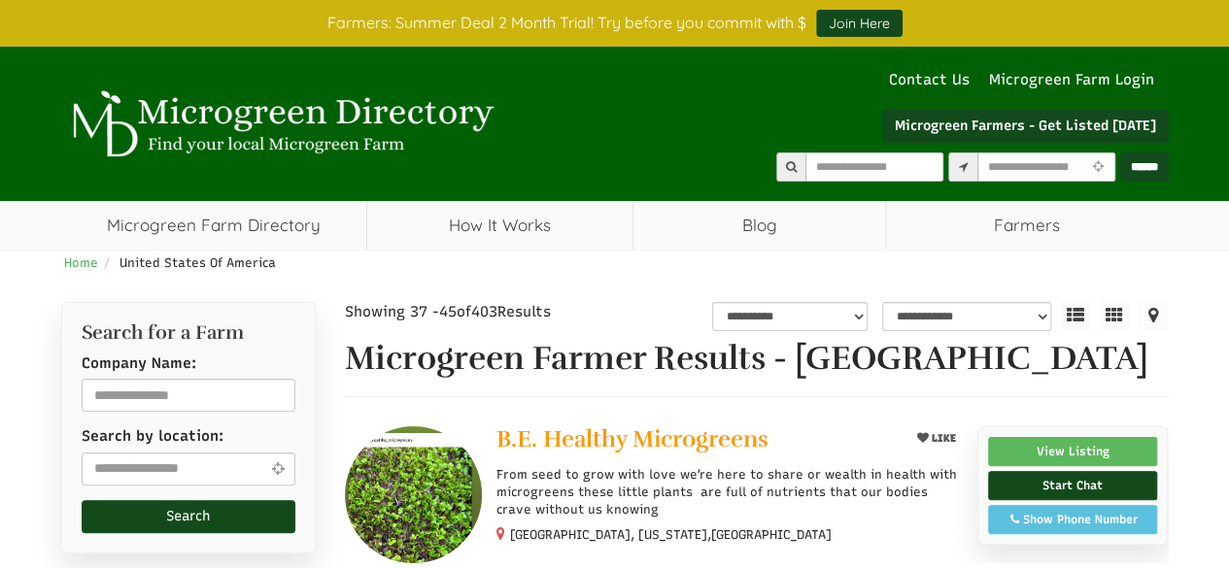
select select "Language Translate Widget"
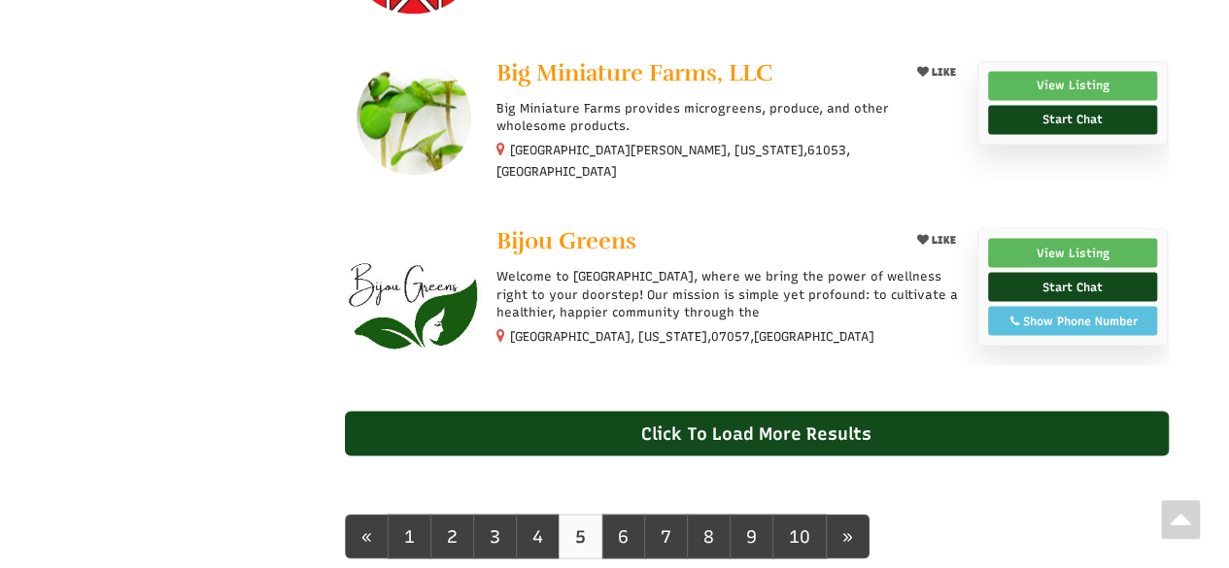
scroll to position [2136, 0]
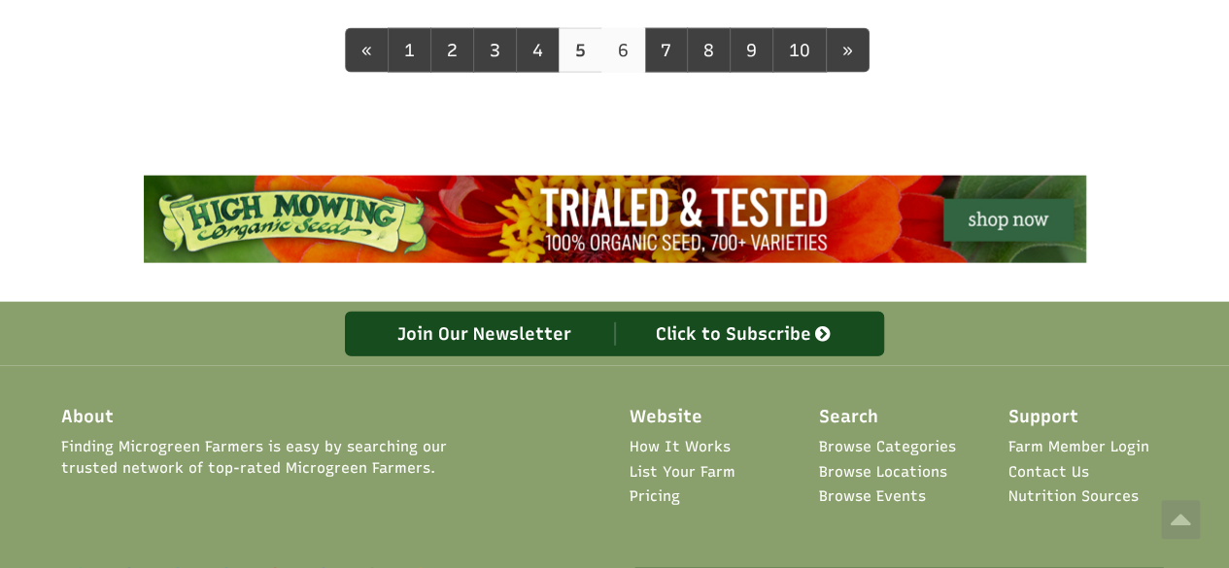
click at [618, 70] on link "6" at bounding box center [623, 50] width 44 height 45
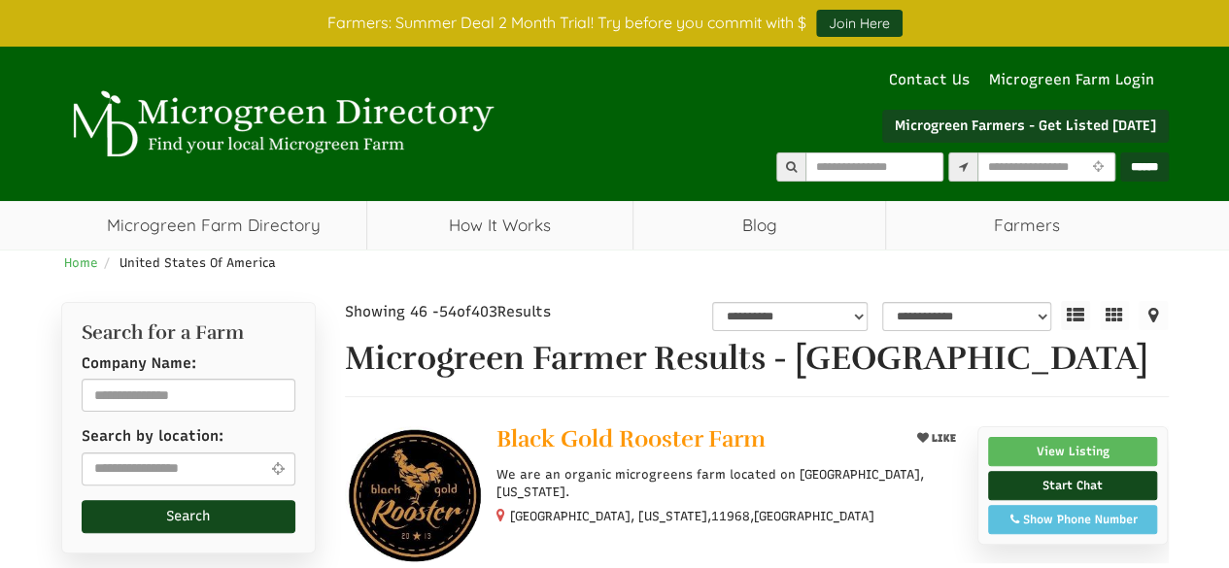
select select "Language Translate Widget"
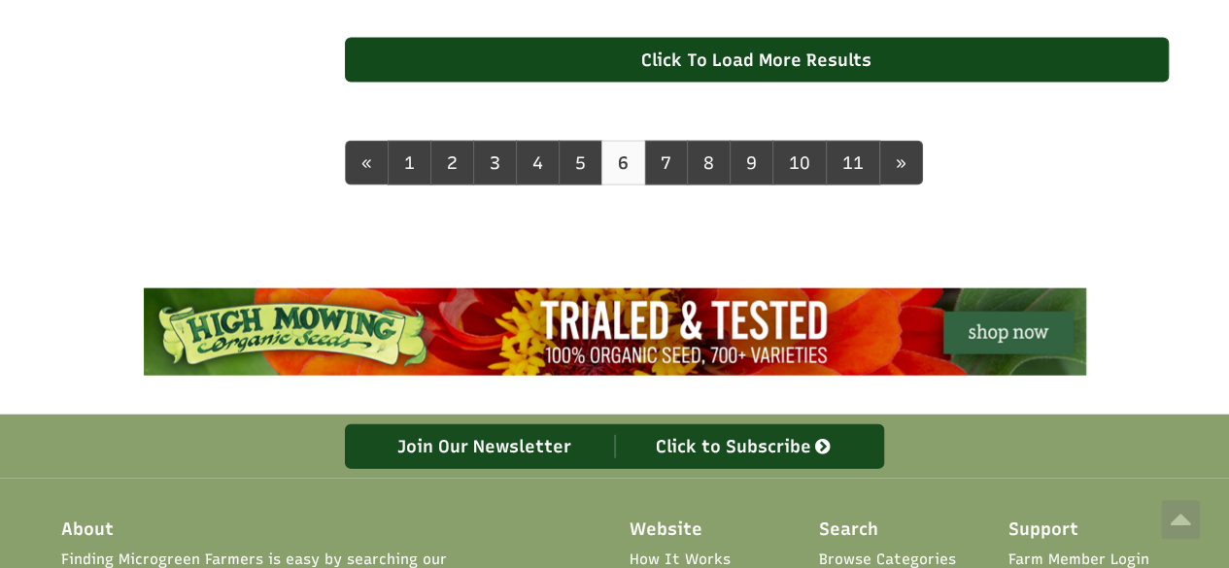
scroll to position [2041, 0]
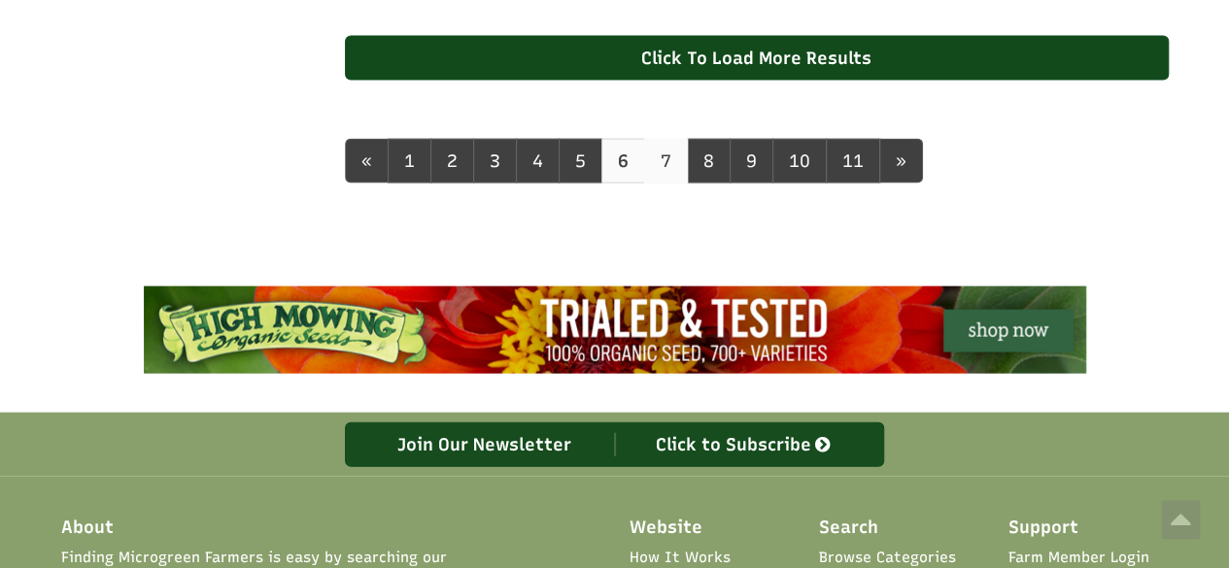
click at [668, 181] on link "7" at bounding box center [666, 161] width 44 height 45
click at [660, 184] on link "7" at bounding box center [666, 161] width 44 height 45
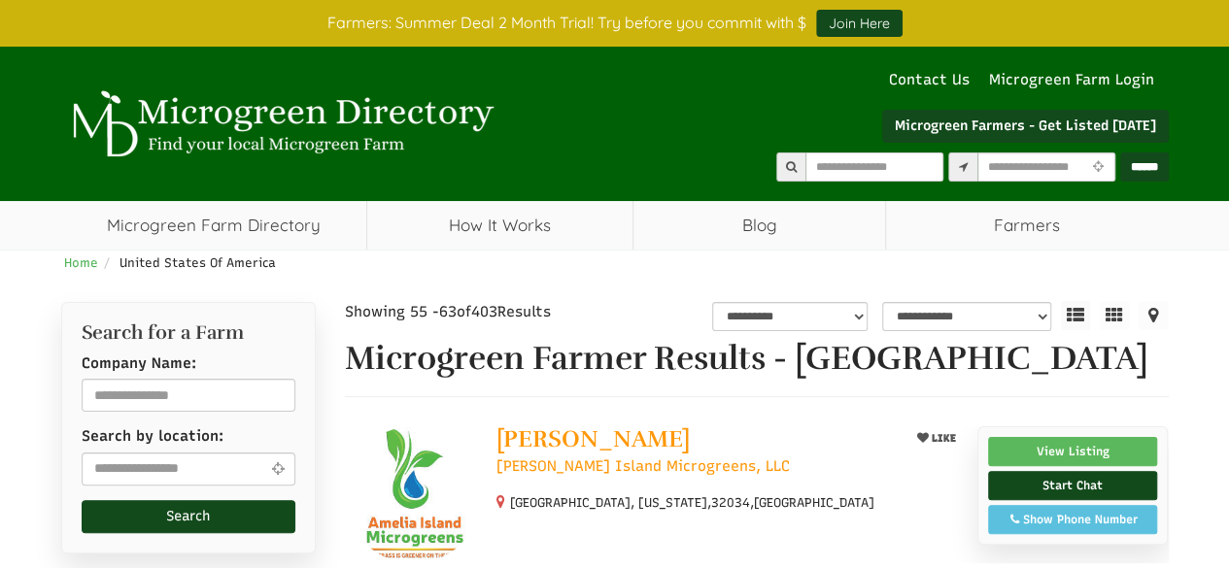
select select "Language Translate Widget"
